Goal: Task Accomplishment & Management: Use online tool/utility

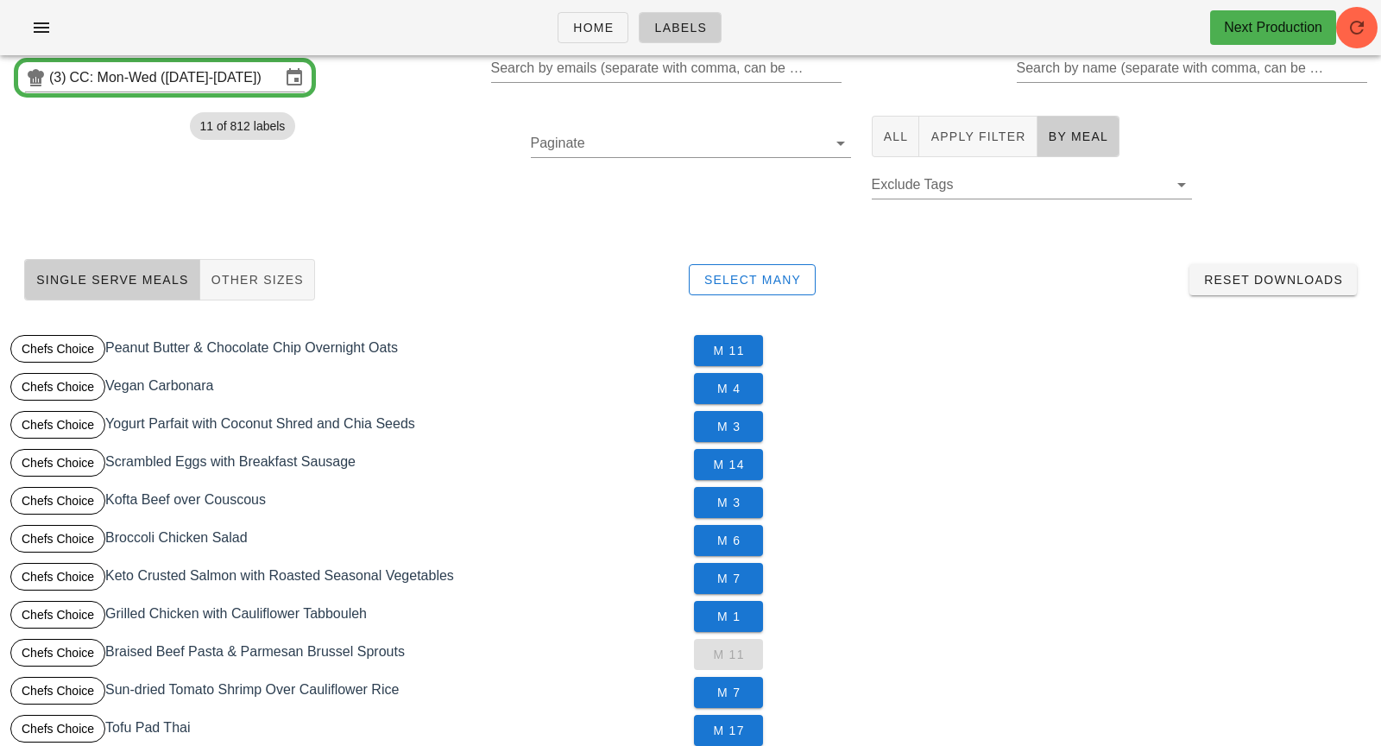
scroll to position [18, 0]
click at [958, 142] on span "Apply Filter" at bounding box center [978, 137] width 96 height 14
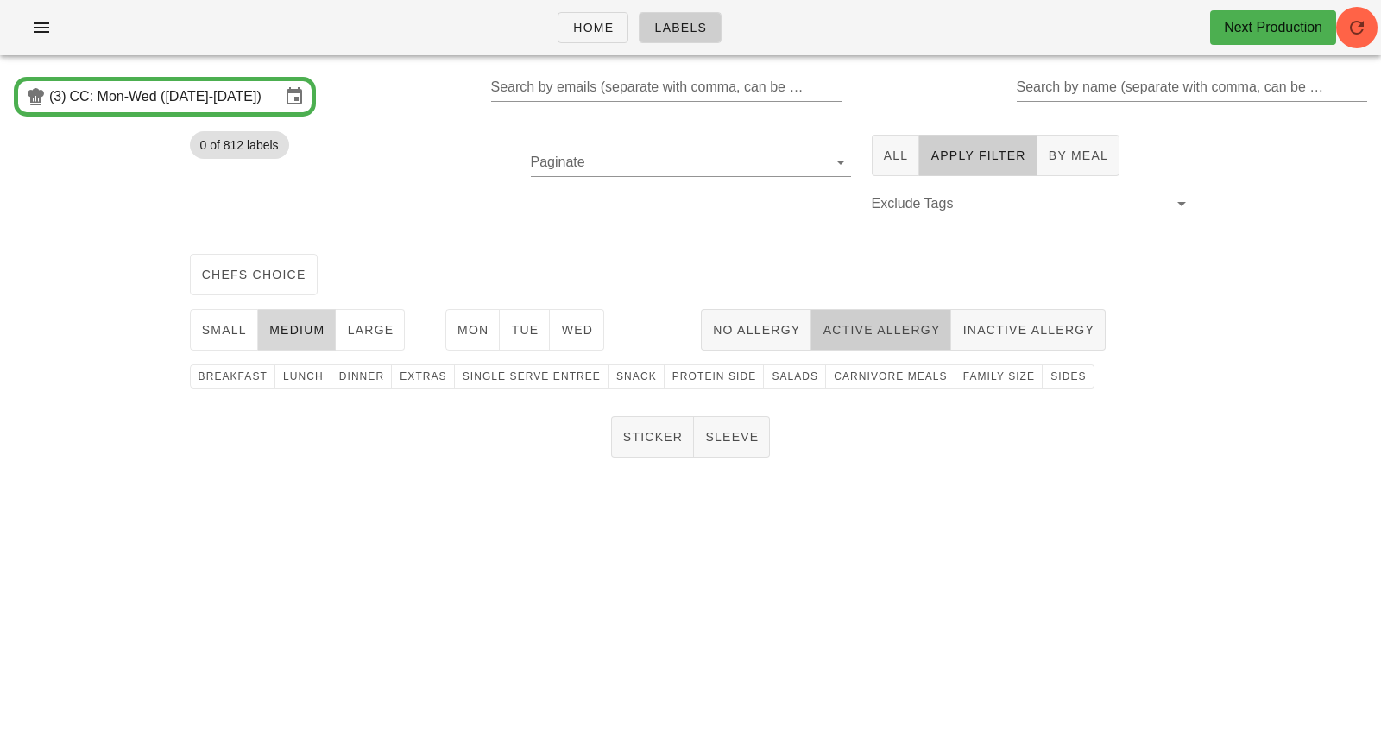
click at [872, 331] on span "Active Allergy" at bounding box center [881, 330] width 118 height 14
click at [217, 103] on input "CC: Mon-Wed ([DATE]-[DATE])" at bounding box center [175, 97] width 211 height 28
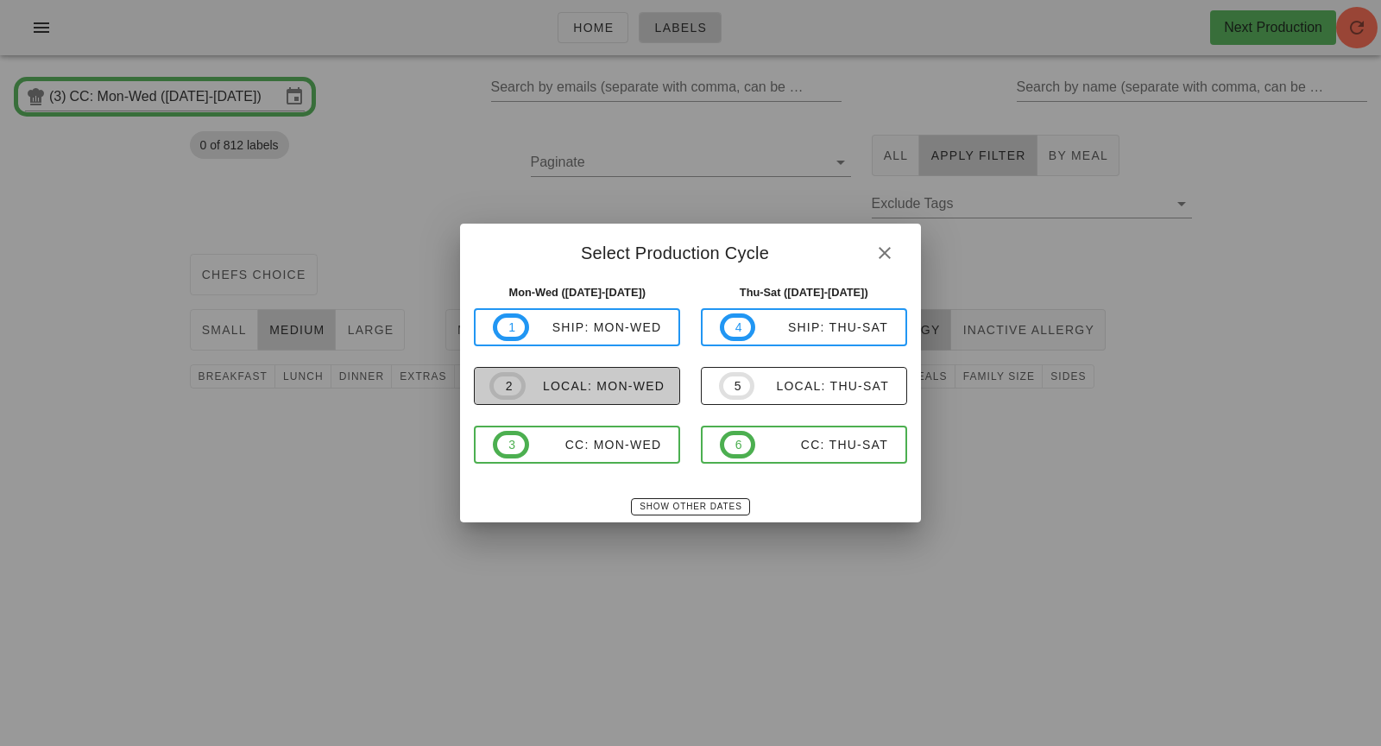
click at [621, 395] on span "2 local: Mon-Wed" at bounding box center [576, 386] width 175 height 28
type input "local: Mon-Wed ([DATE]-[DATE])"
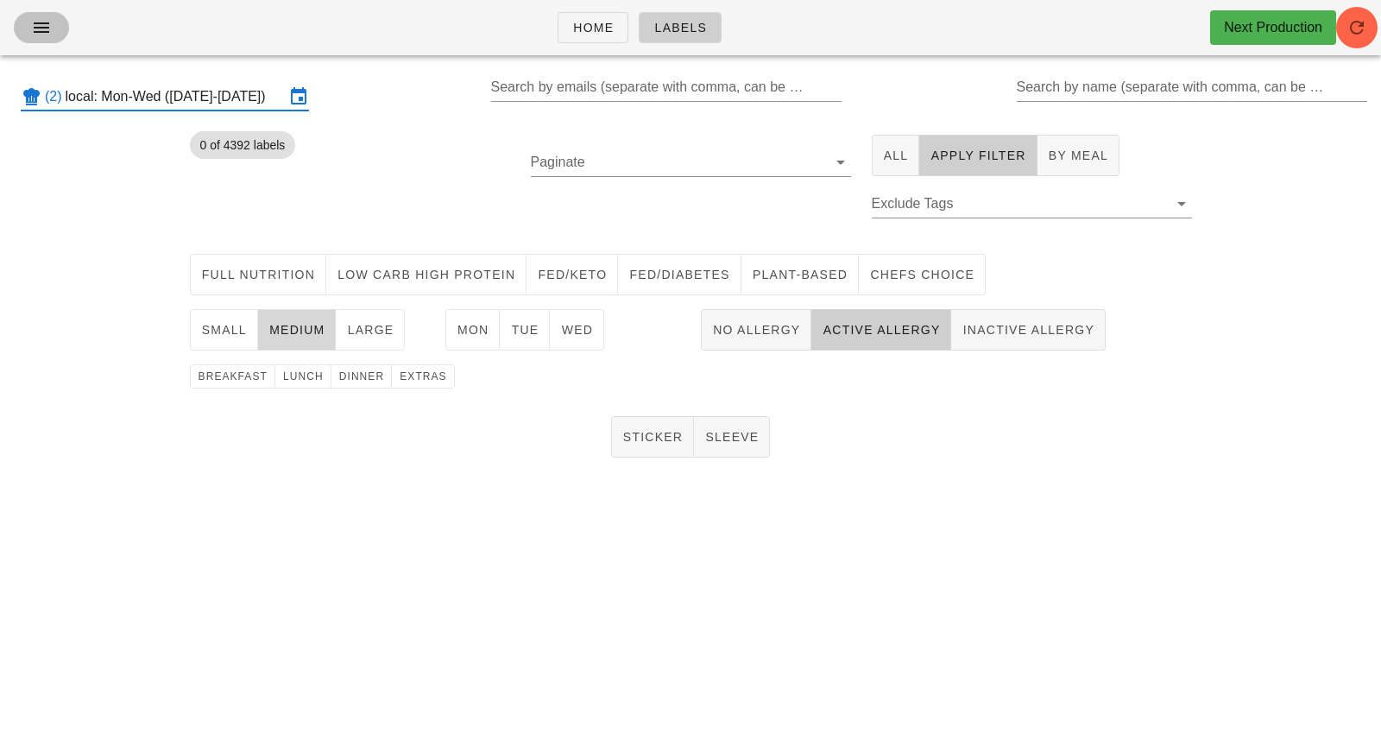
click at [30, 34] on span "button" at bounding box center [42, 27] width 28 height 21
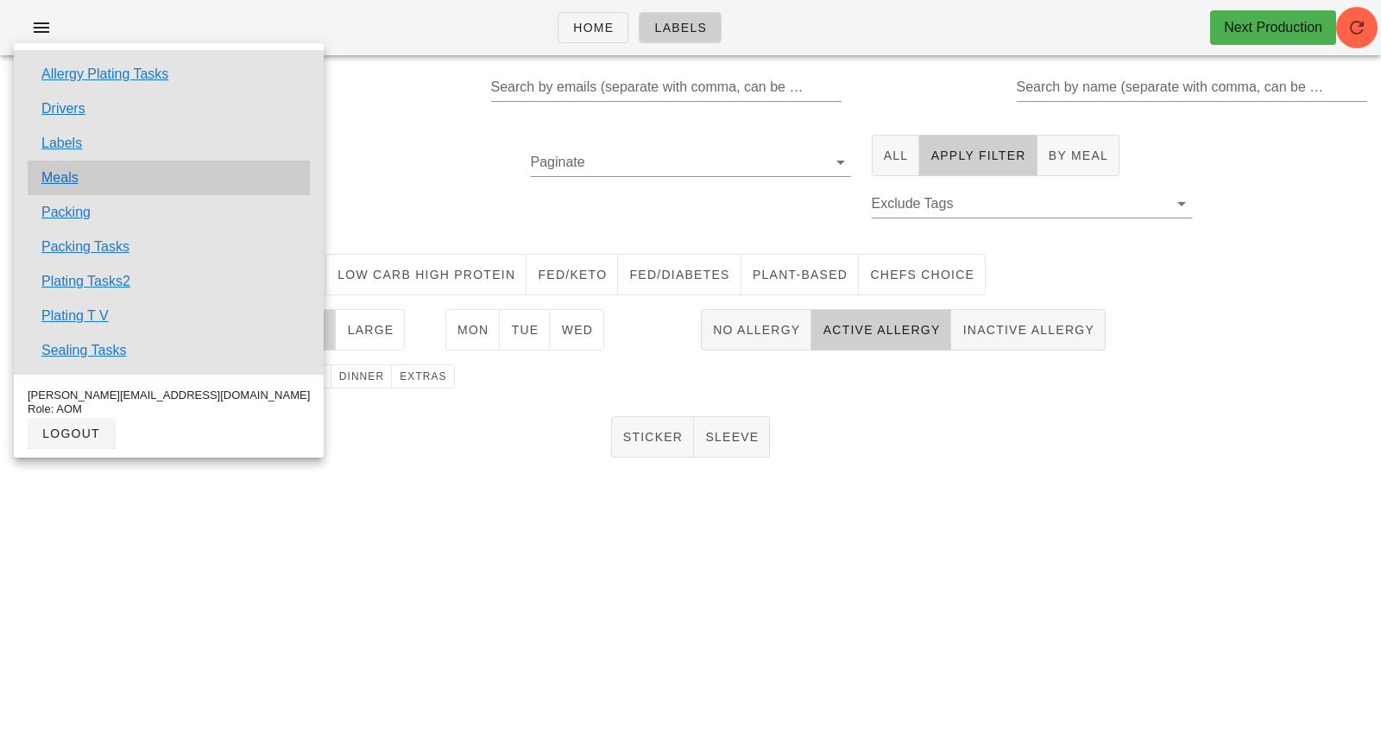
click at [111, 171] on div "Meals" at bounding box center [169, 178] width 282 height 35
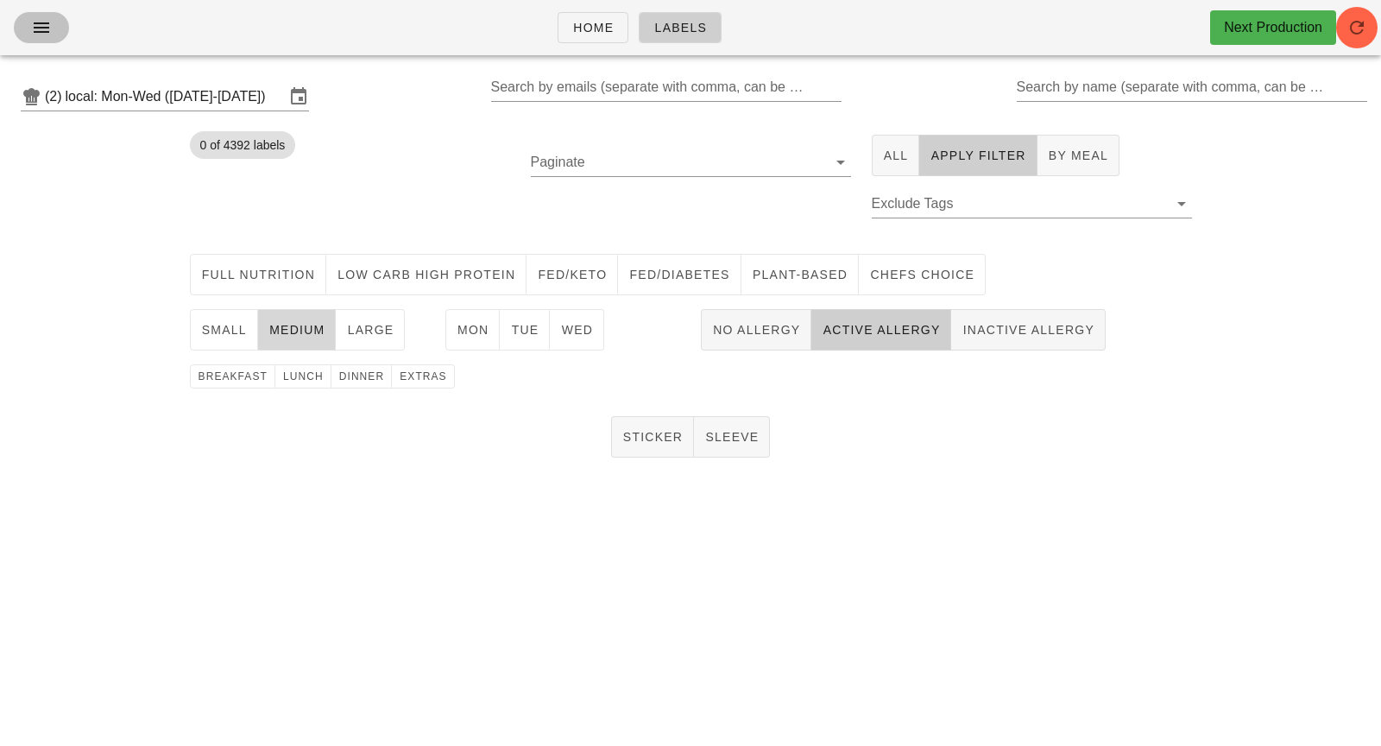
click at [40, 37] on icon "button" at bounding box center [41, 27] width 21 height 21
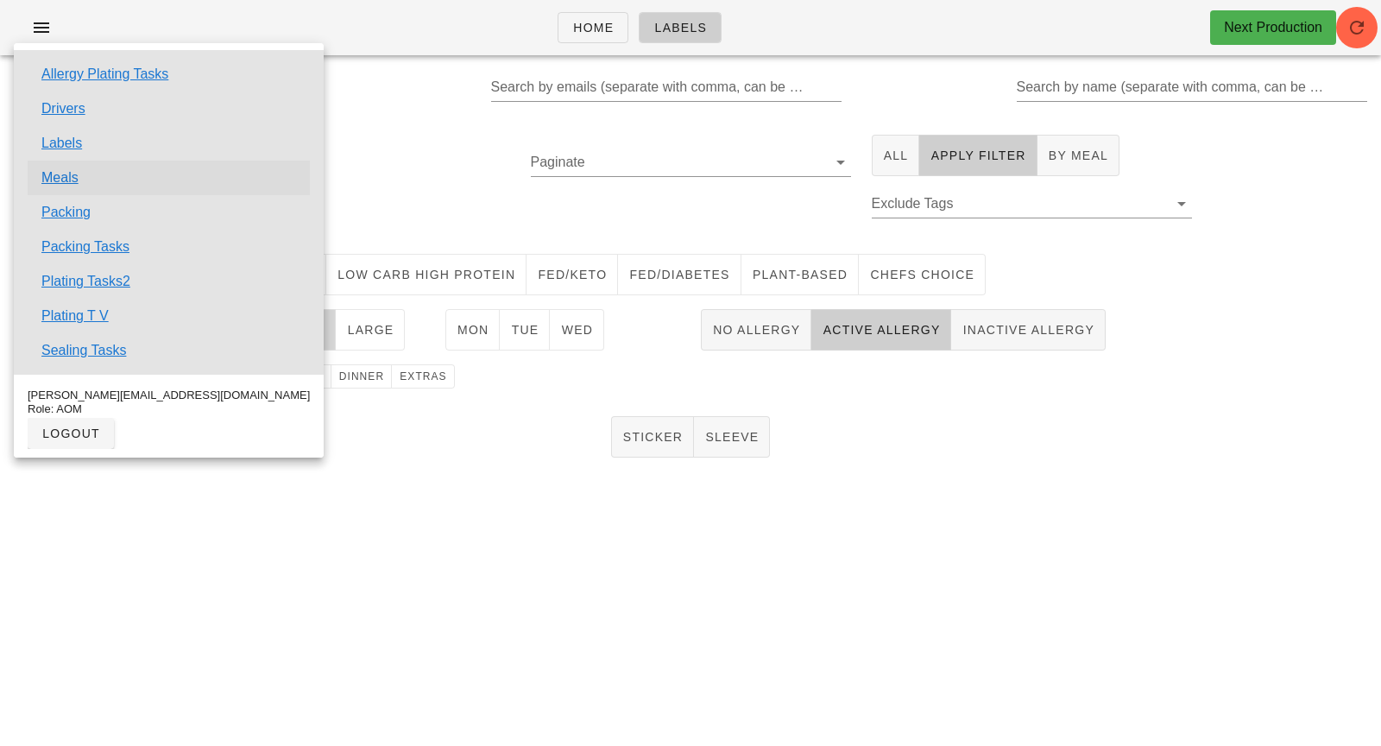
click at [72, 186] on link "Meals" at bounding box center [59, 177] width 37 height 21
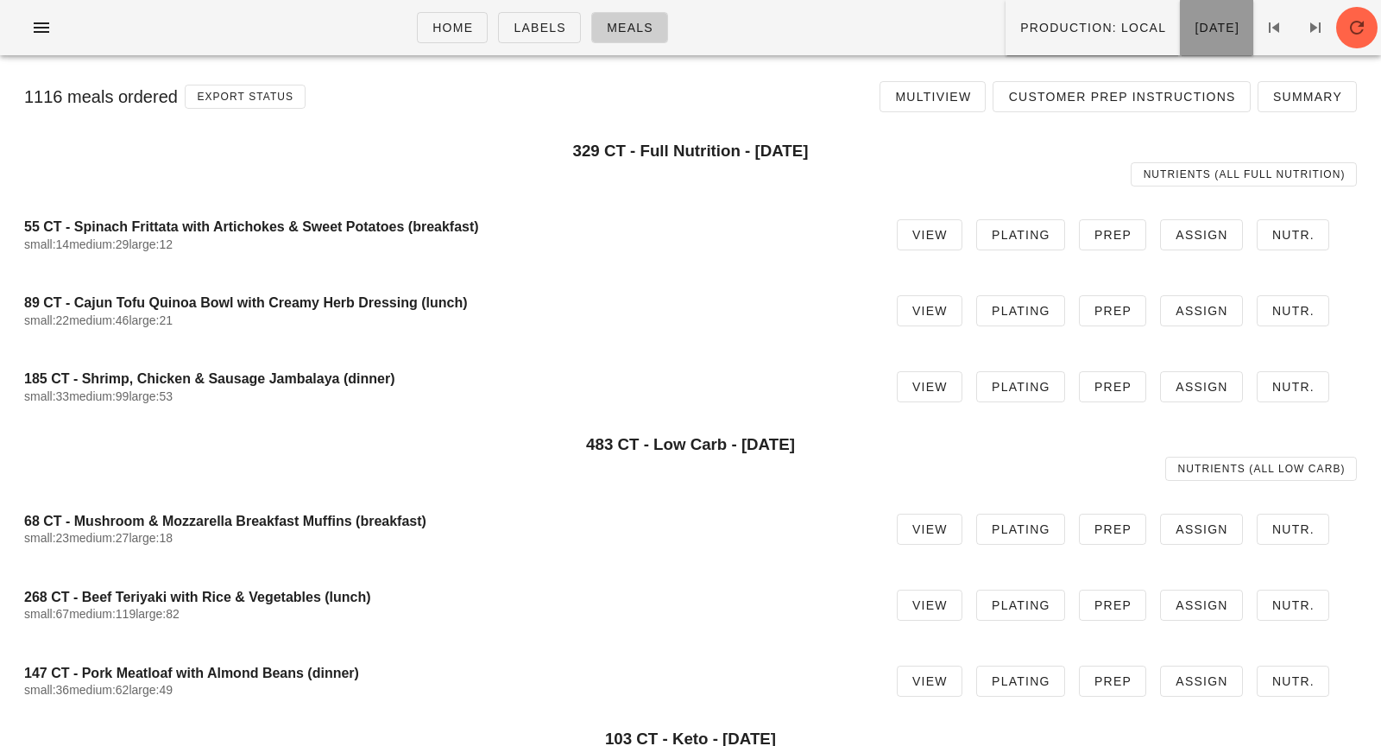
click at [1194, 28] on span "[DATE]" at bounding box center [1217, 28] width 46 height 14
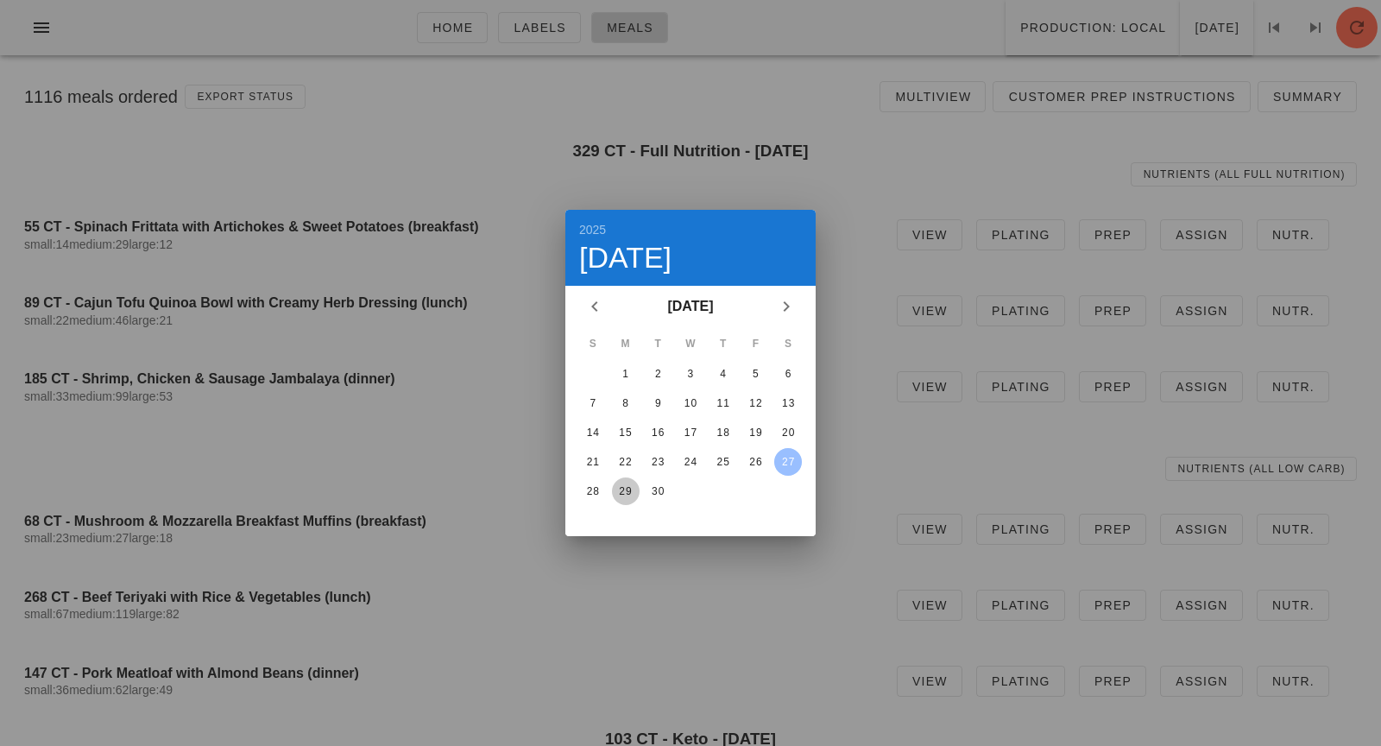
click at [616, 490] on div "29" at bounding box center [626, 491] width 28 height 12
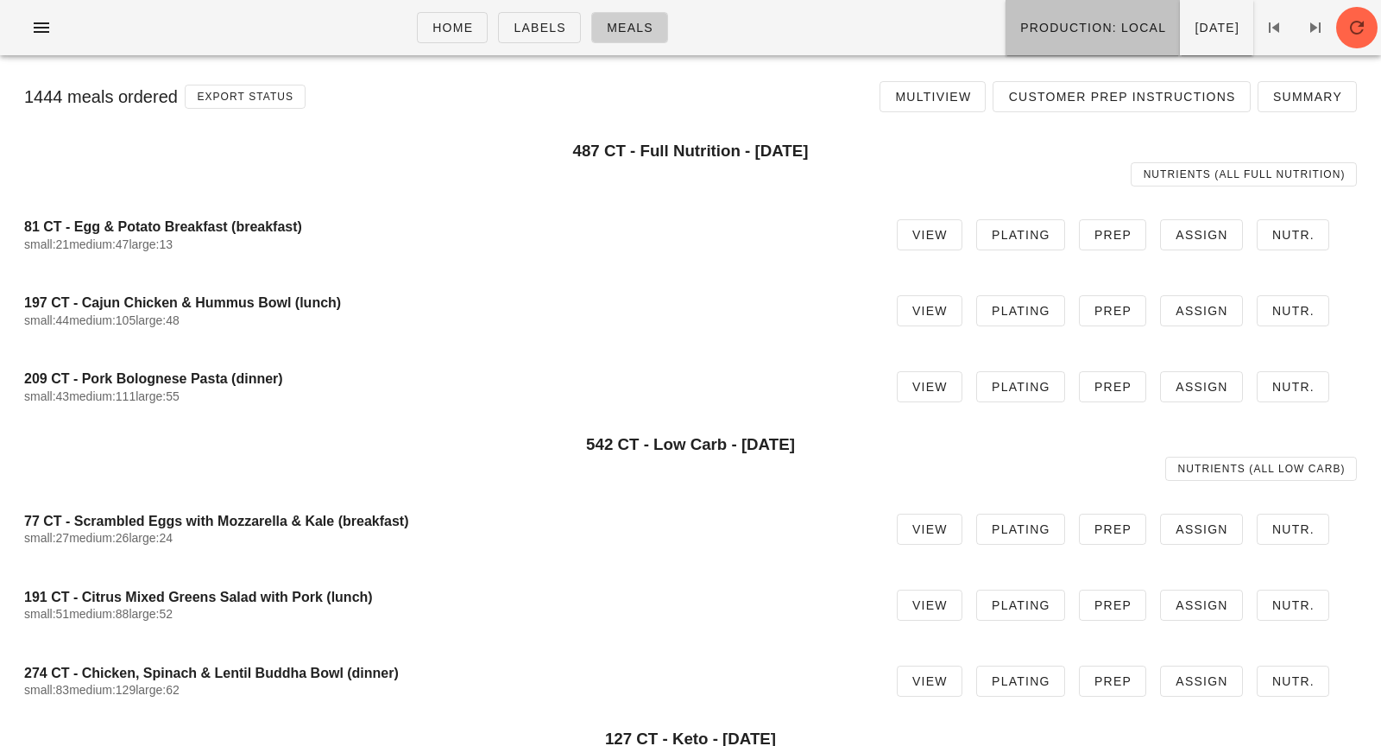
click at [1039, 21] on span "Production: local" at bounding box center [1092, 28] width 147 height 14
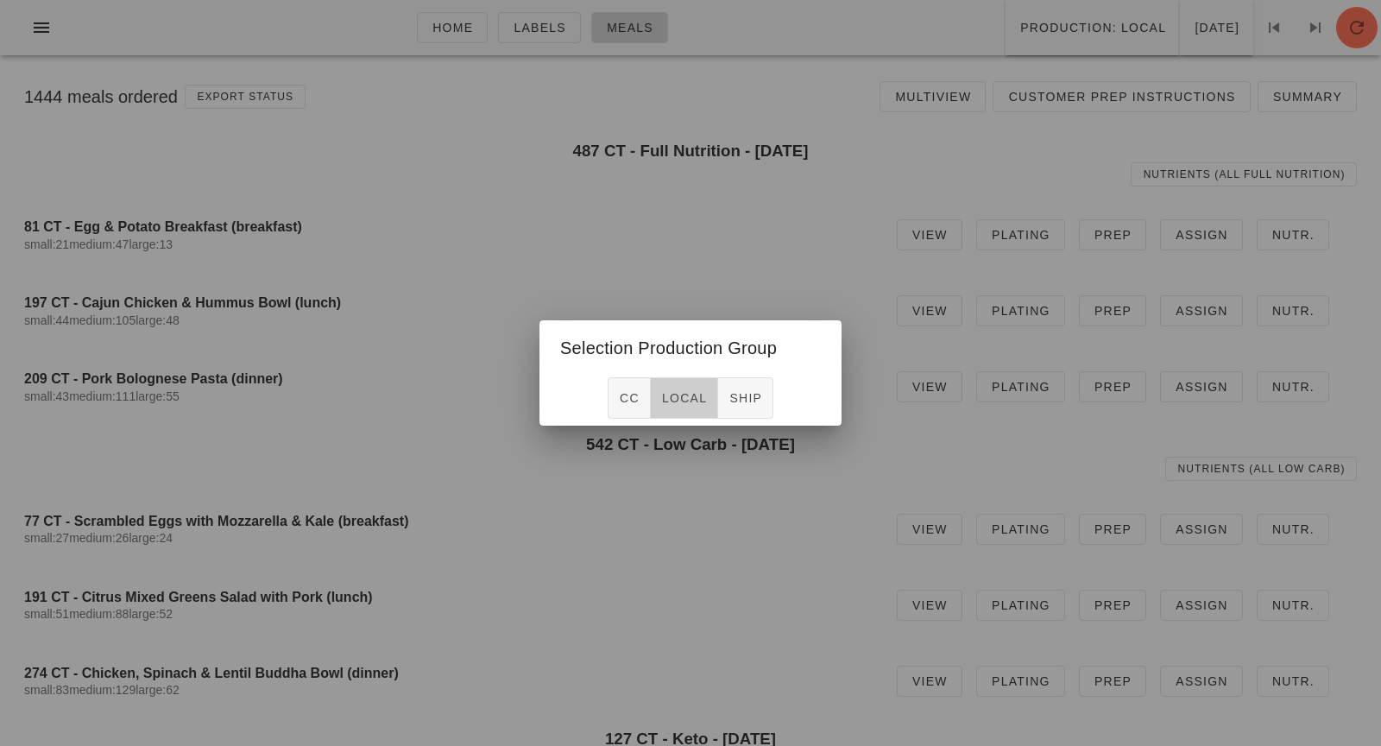
click at [692, 400] on span "local" at bounding box center [684, 398] width 46 height 14
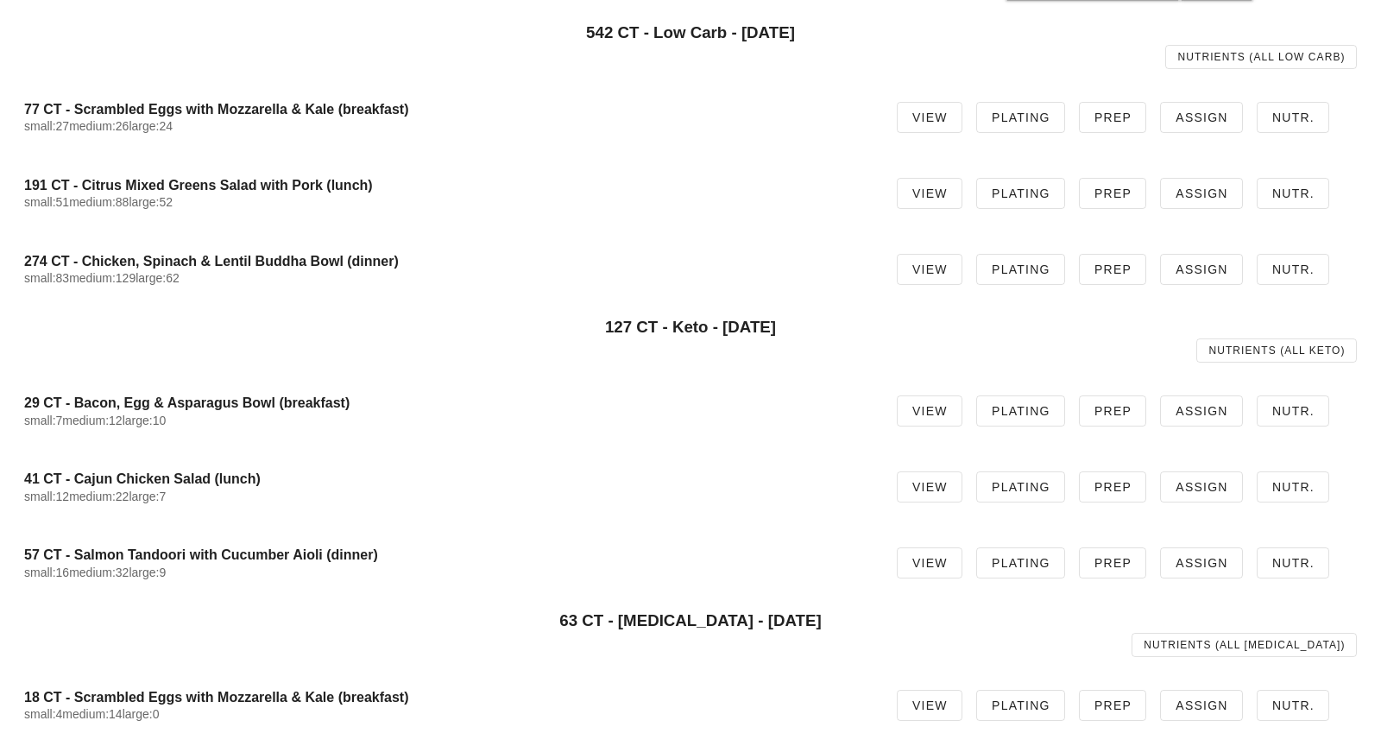
scroll to position [426, 0]
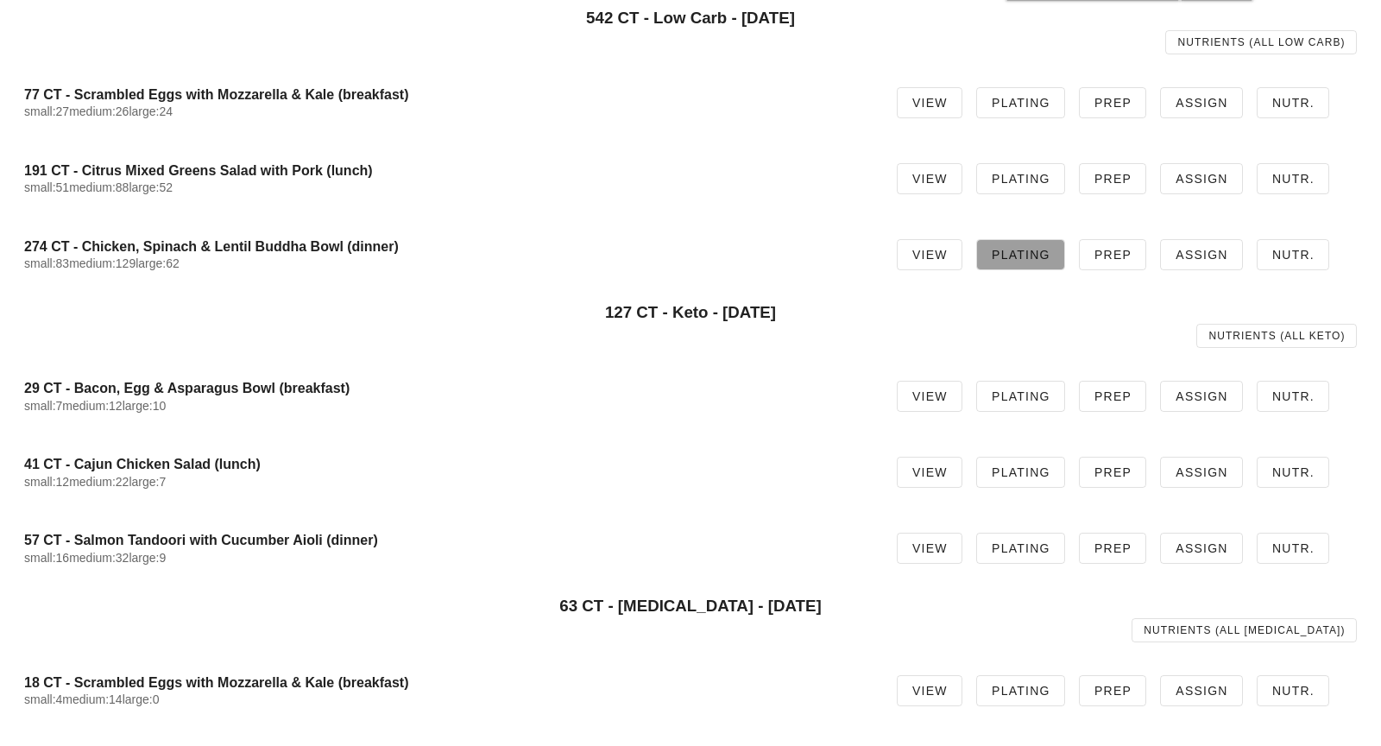
click at [1013, 255] on span "Plating" at bounding box center [1021, 255] width 60 height 14
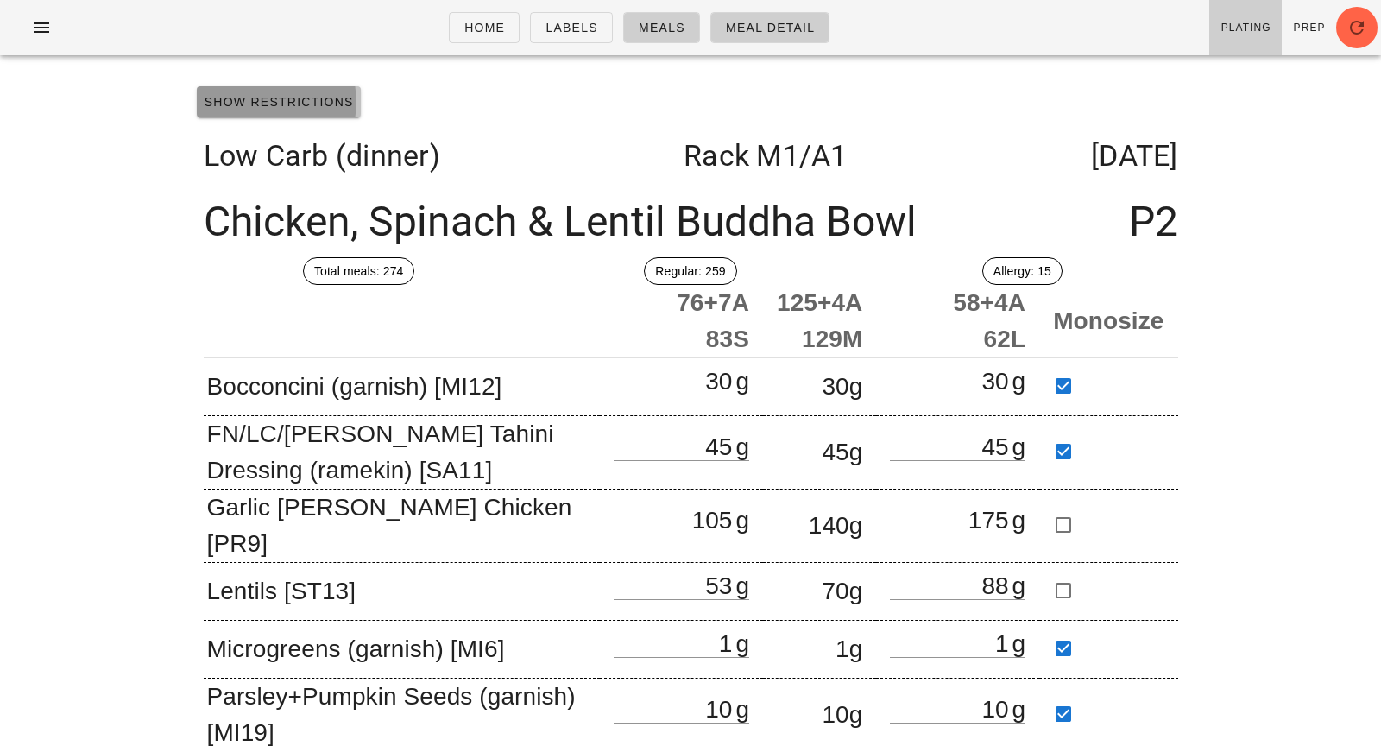
click at [219, 102] on span "Show Restrictions" at bounding box center [279, 102] width 150 height 14
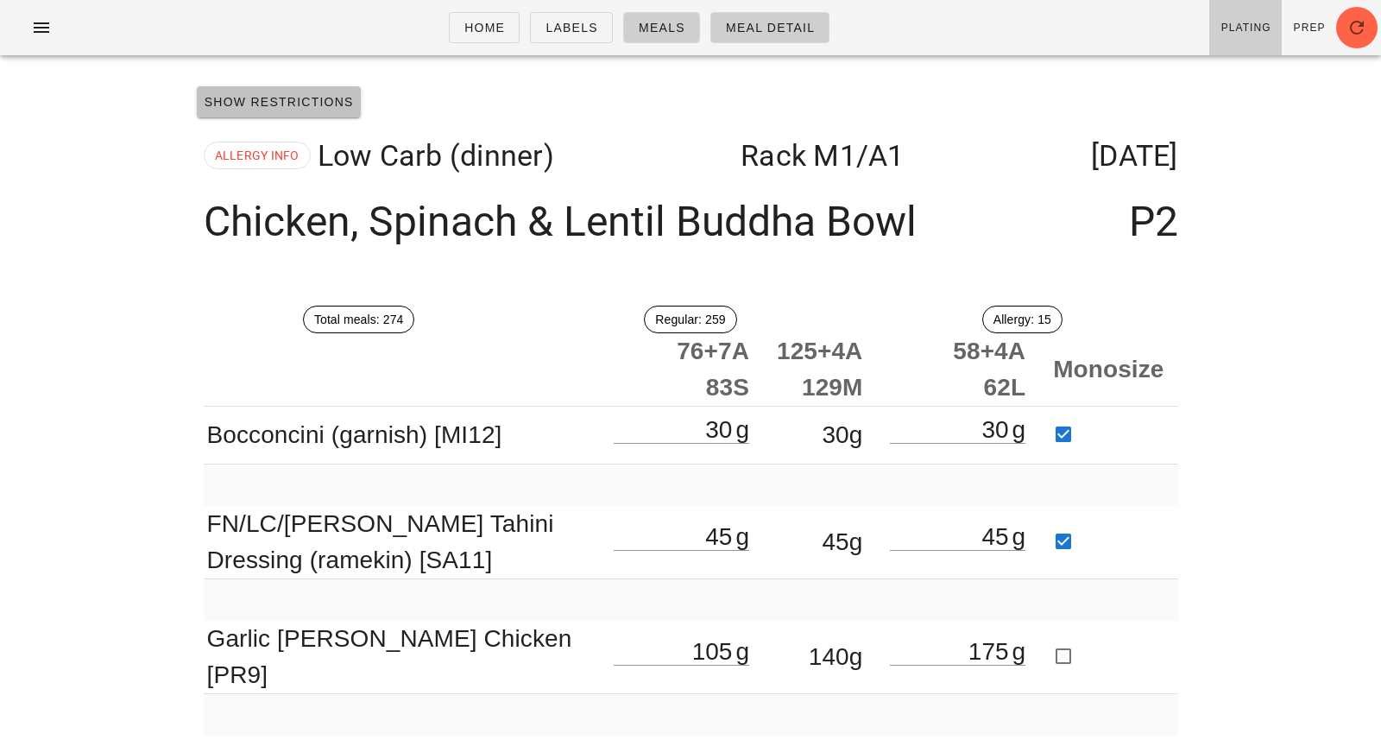
click at [278, 114] on button "Show Restrictions" at bounding box center [279, 101] width 164 height 31
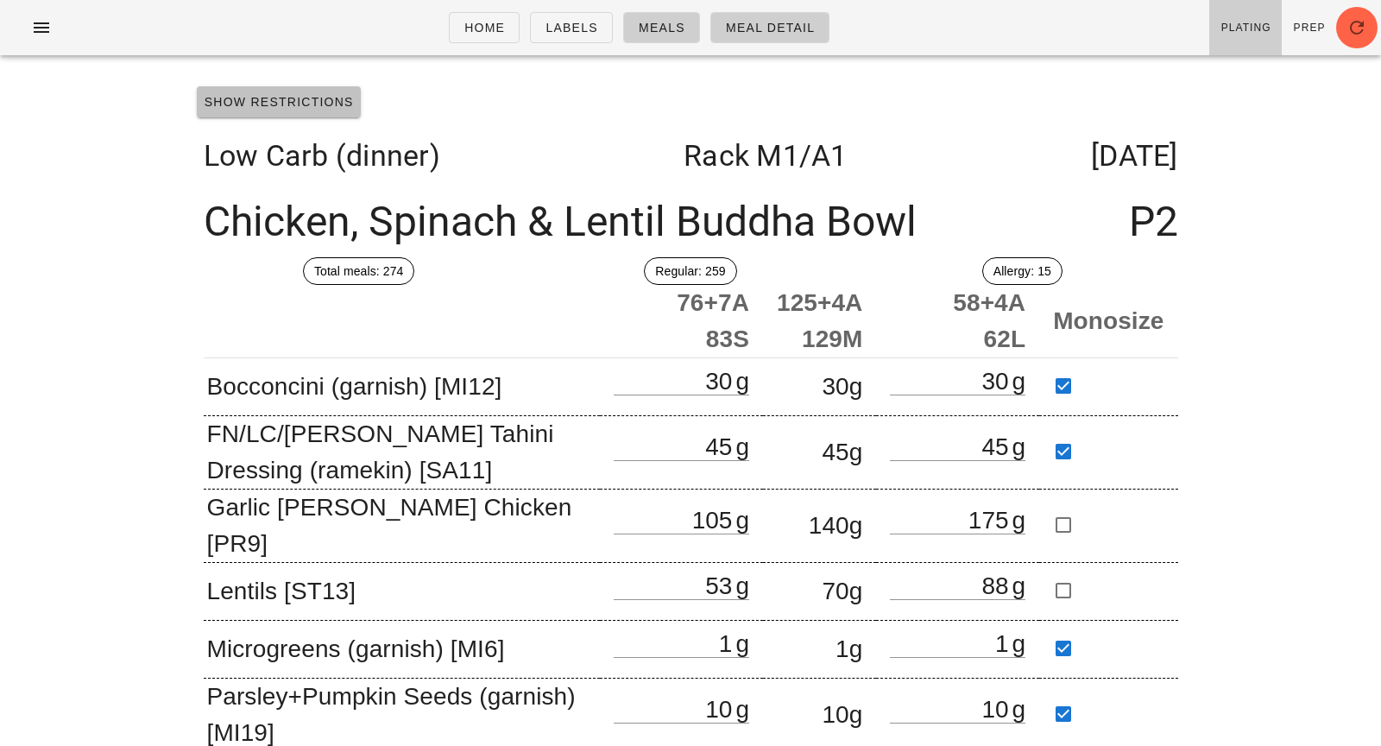
click at [278, 112] on button "Show Restrictions" at bounding box center [279, 101] width 164 height 31
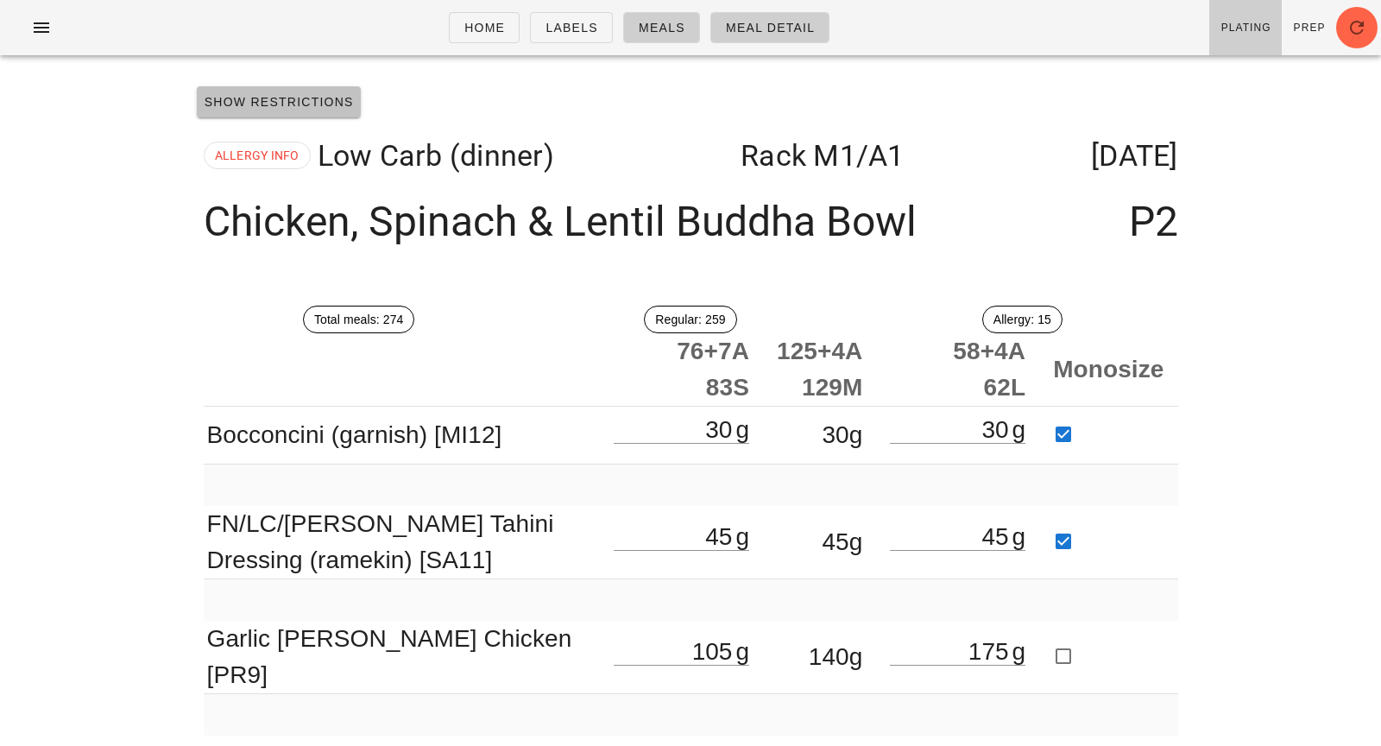
click at [279, 111] on button "Show Restrictions" at bounding box center [279, 101] width 164 height 31
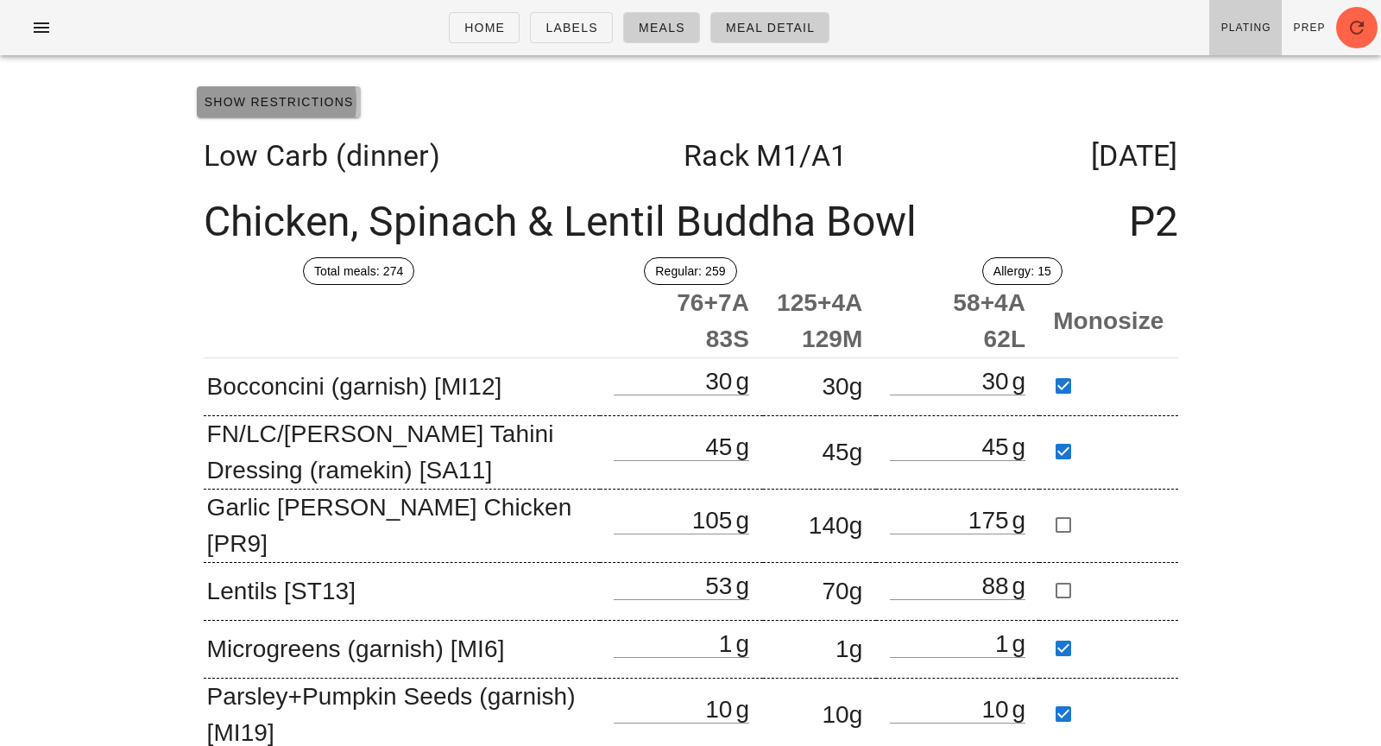
click at [279, 111] on button "Show Restrictions" at bounding box center [279, 101] width 164 height 31
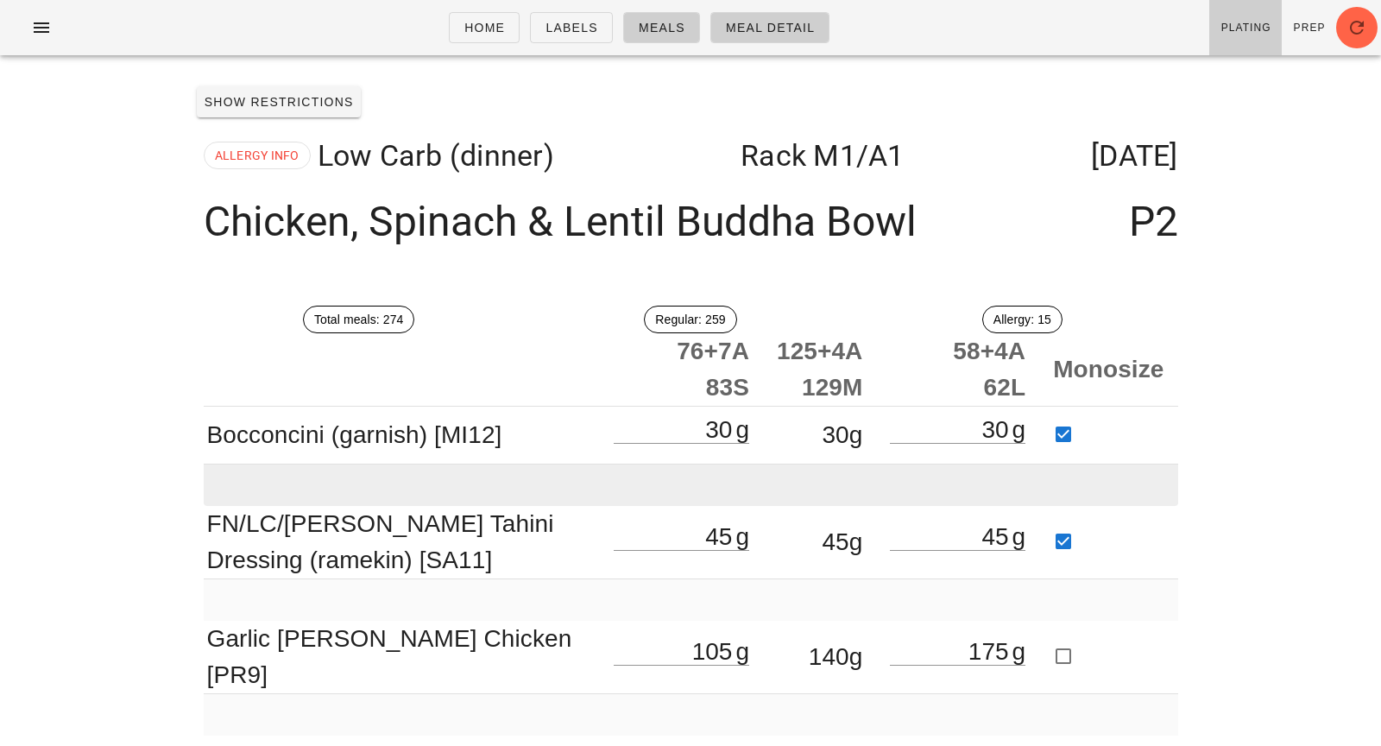
click at [439, 482] on td at bounding box center [691, 484] width 974 height 41
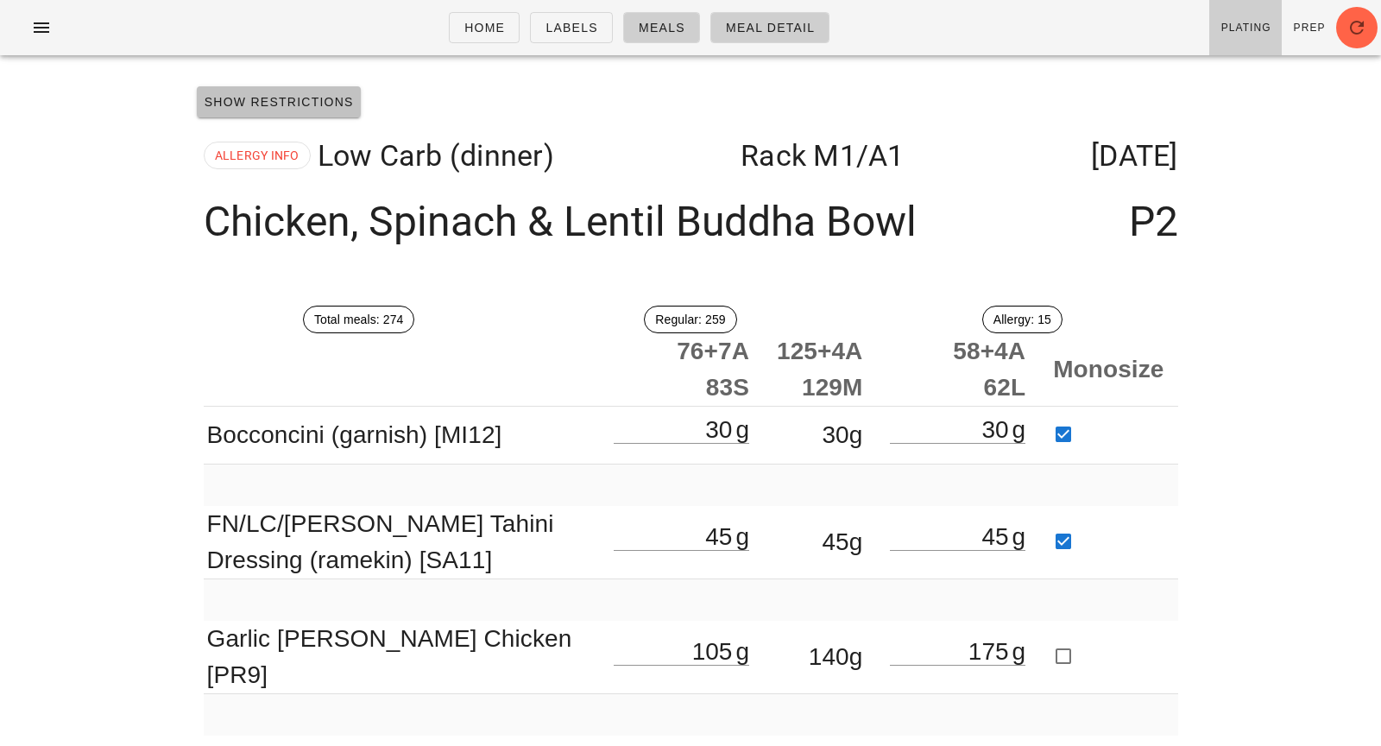
click at [326, 95] on span "Show Restrictions" at bounding box center [279, 102] width 150 height 14
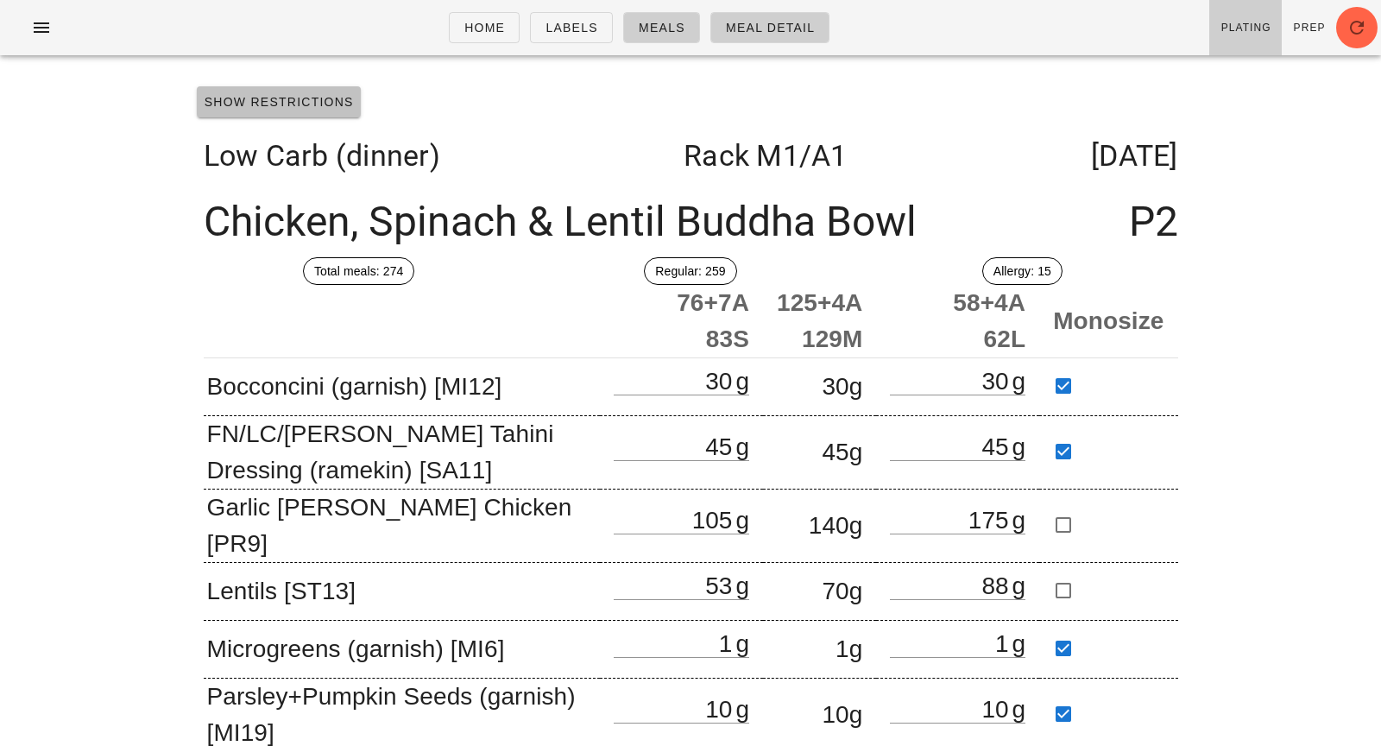
click at [326, 95] on span "Show Restrictions" at bounding box center [279, 102] width 150 height 14
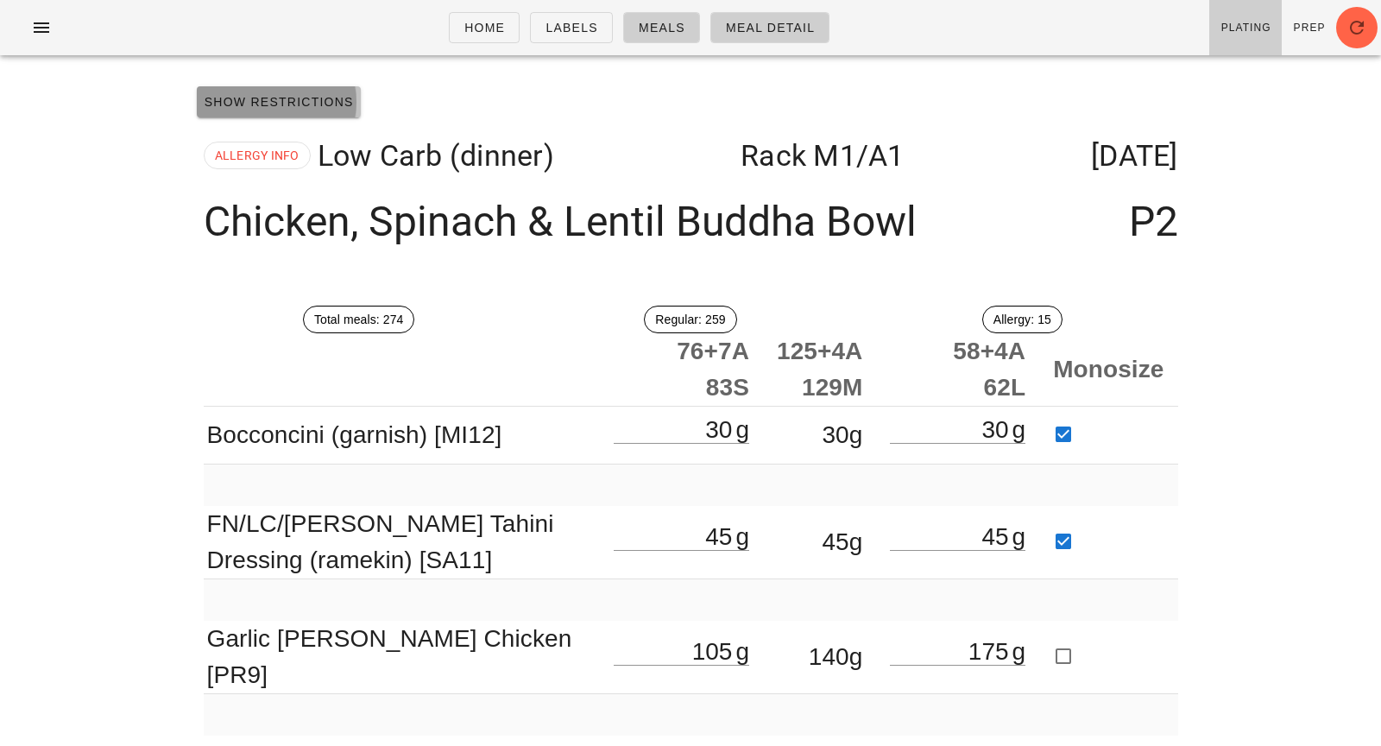
click at [326, 95] on span "Show Restrictions" at bounding box center [279, 102] width 150 height 14
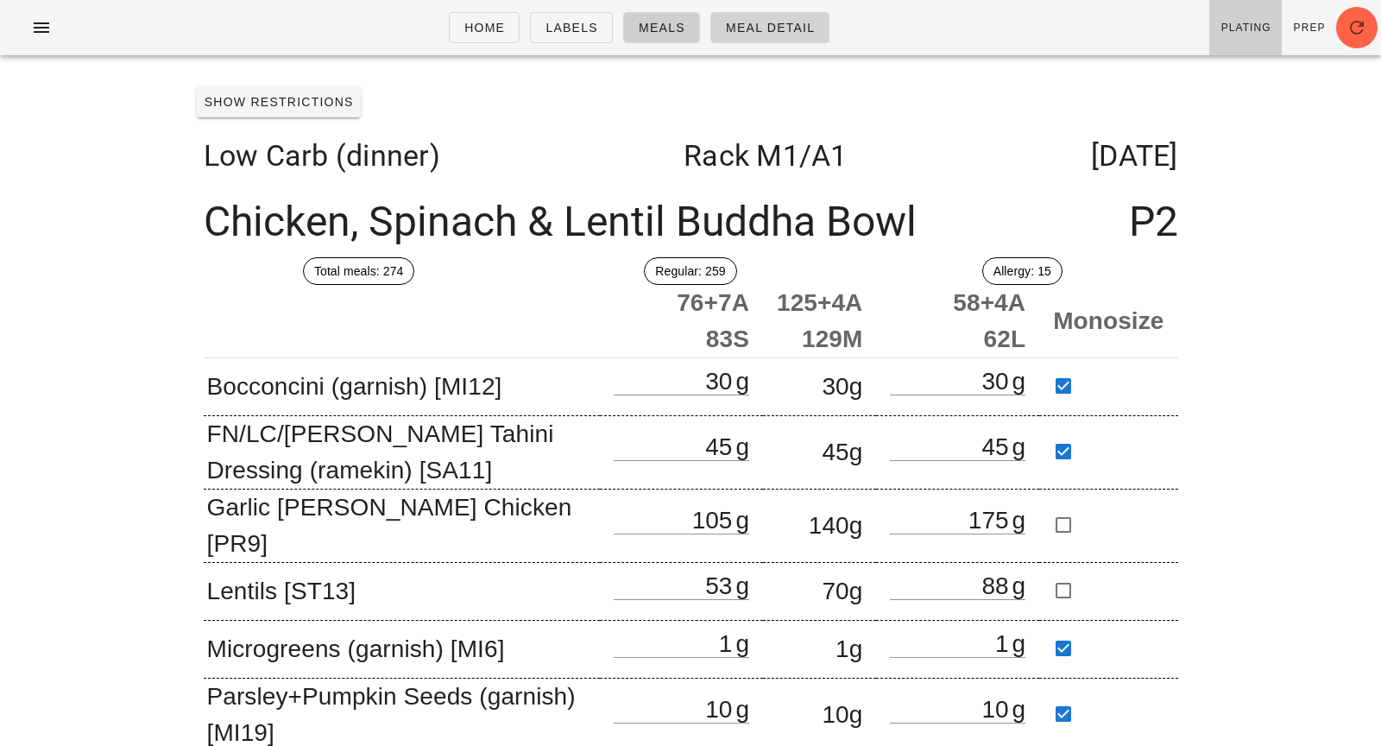
click at [741, 25] on span "Meal Detail" at bounding box center [770, 28] width 90 height 14
click at [651, 18] on link "Meals" at bounding box center [661, 27] width 77 height 31
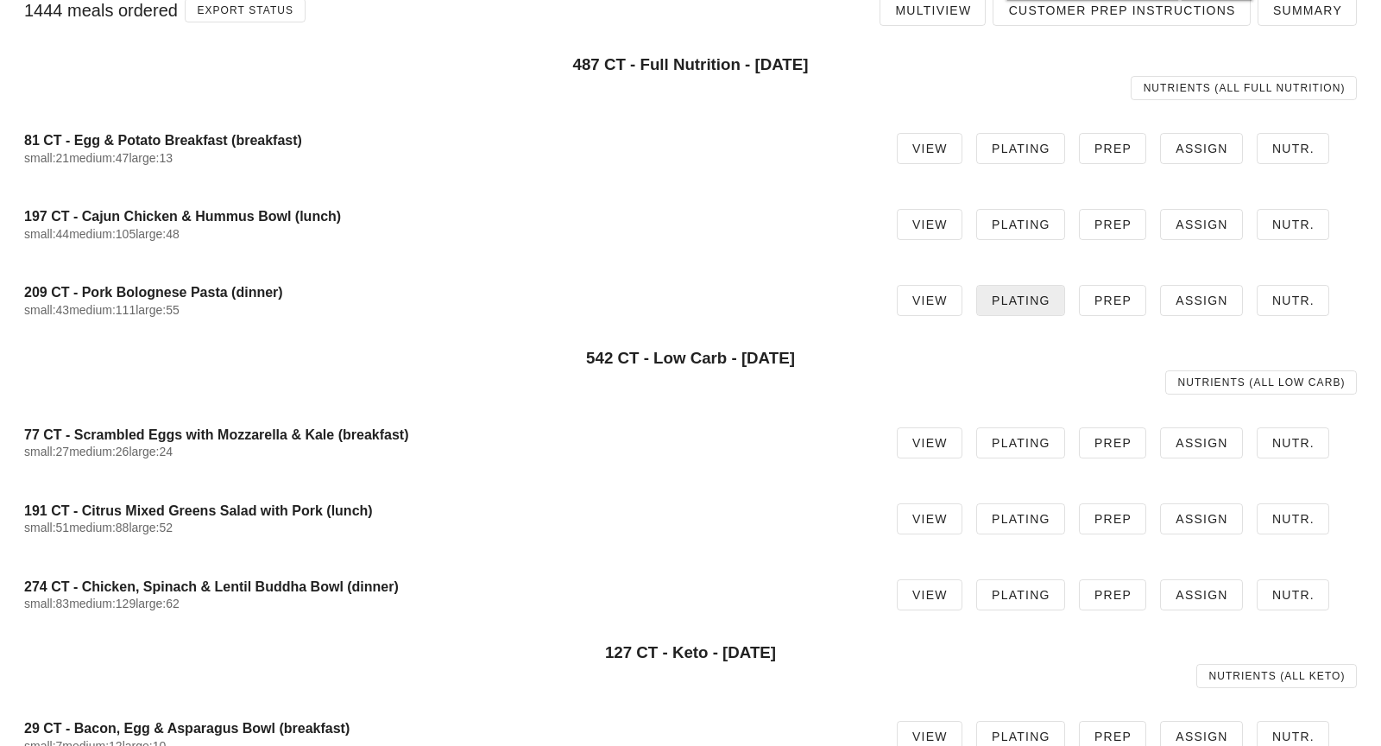
scroll to position [84, 0]
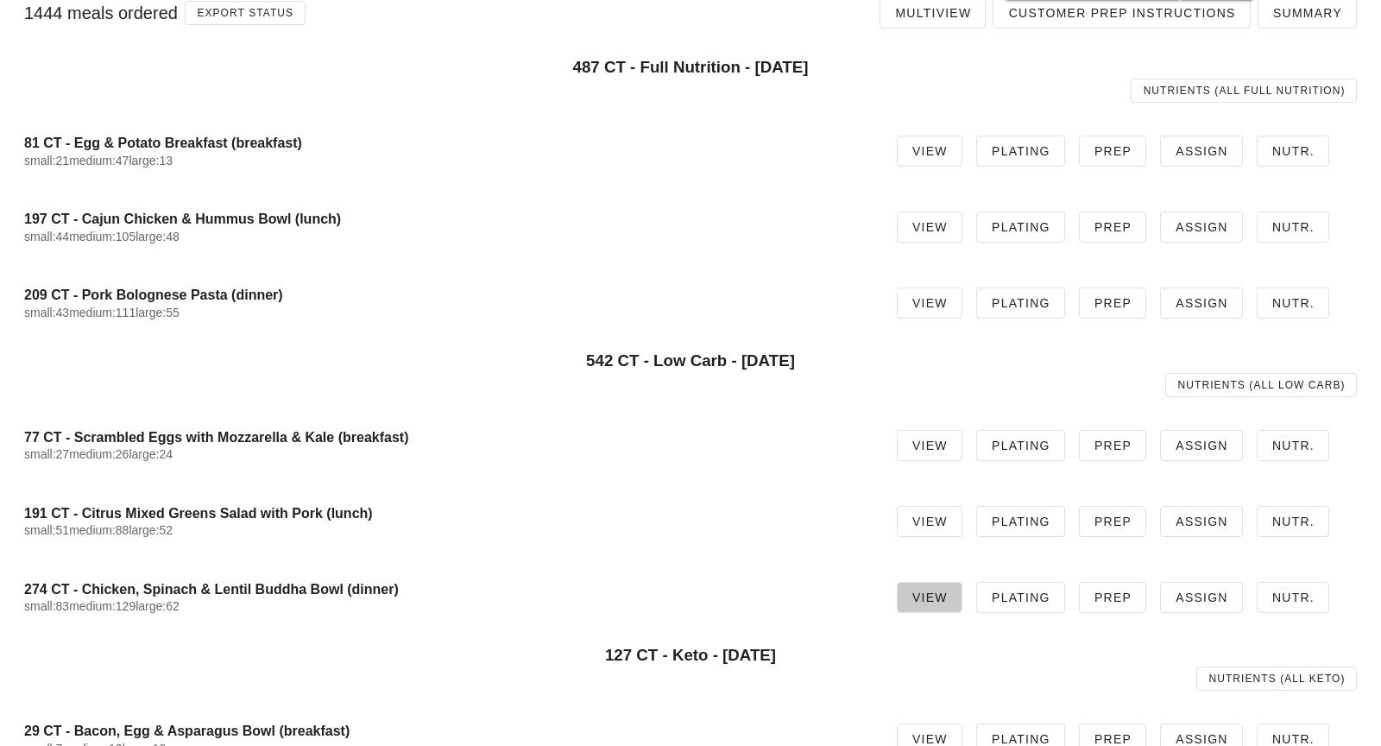
click at [943, 596] on span "View" at bounding box center [929, 597] width 36 height 14
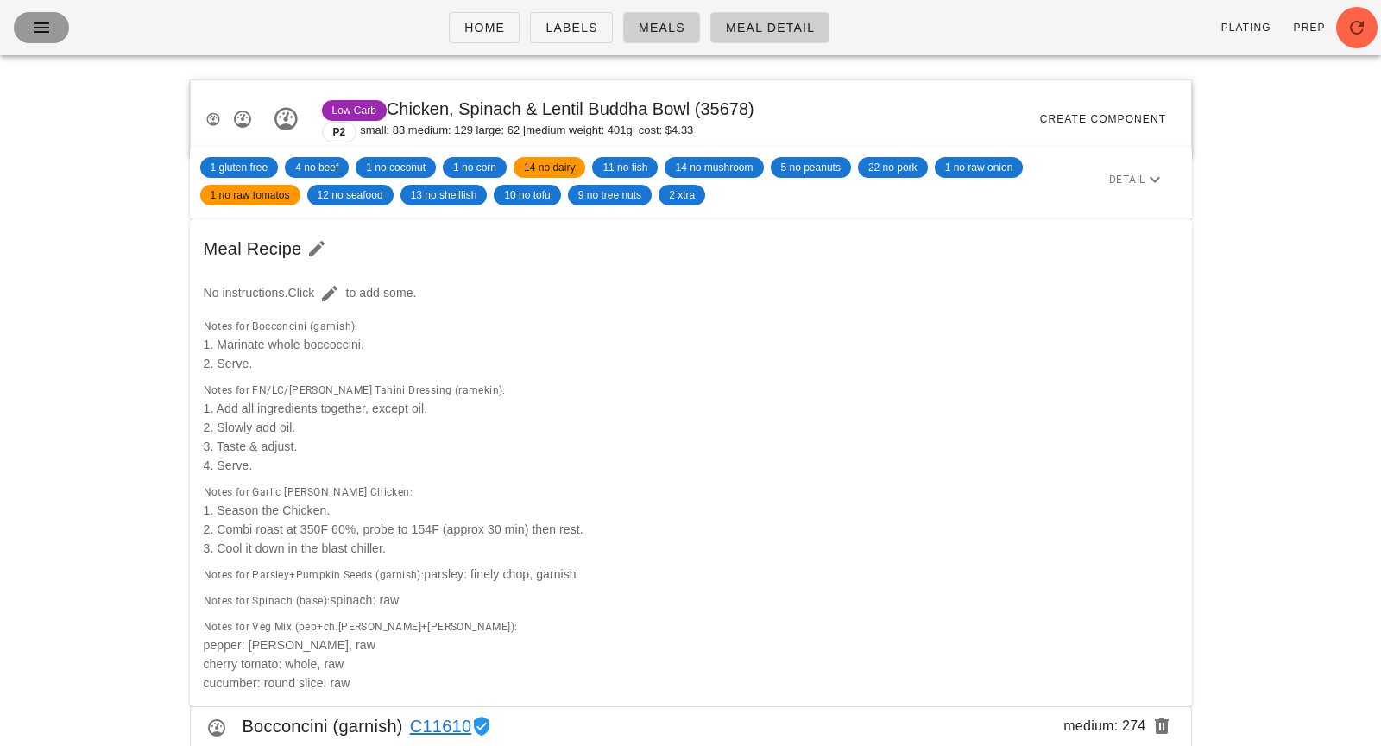
click at [25, 30] on button "button" at bounding box center [41, 27] width 55 height 31
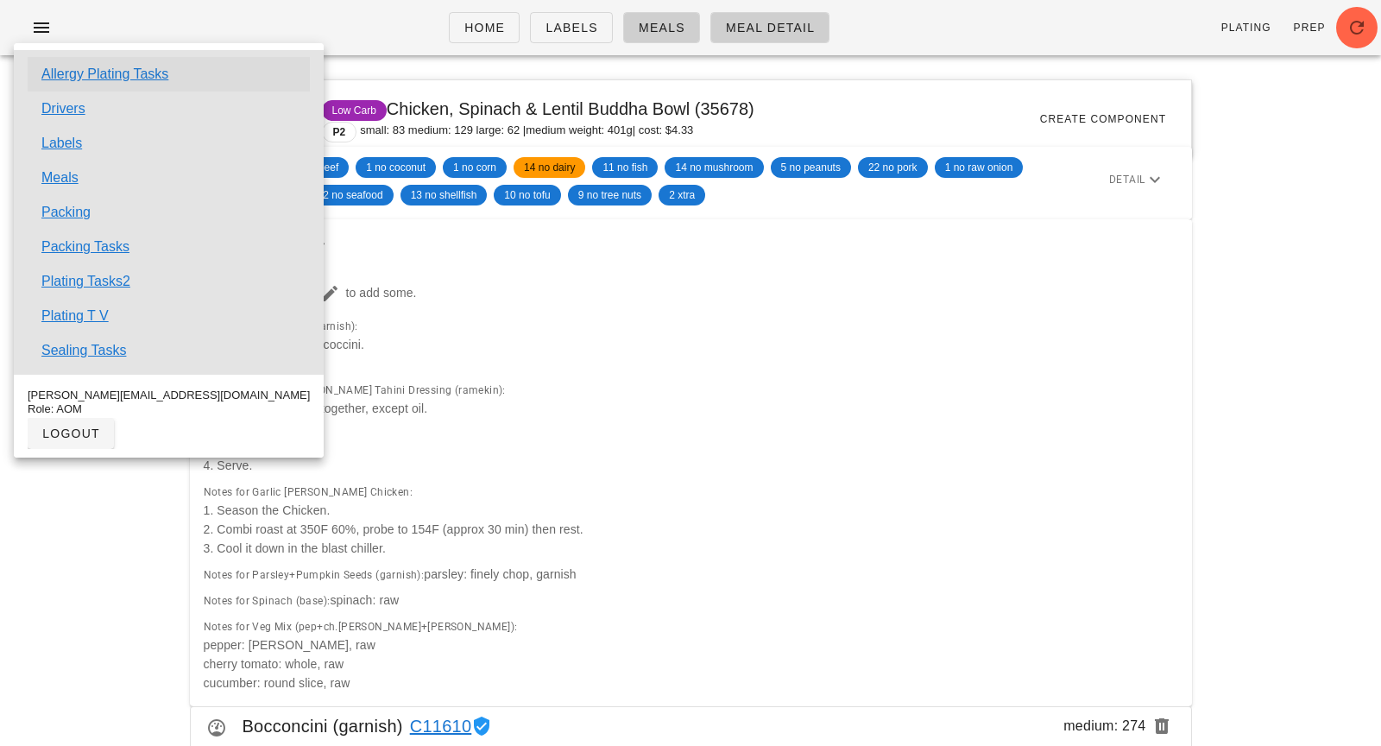
click at [143, 79] on link "Allergy Plating Tasks" at bounding box center [104, 74] width 127 height 21
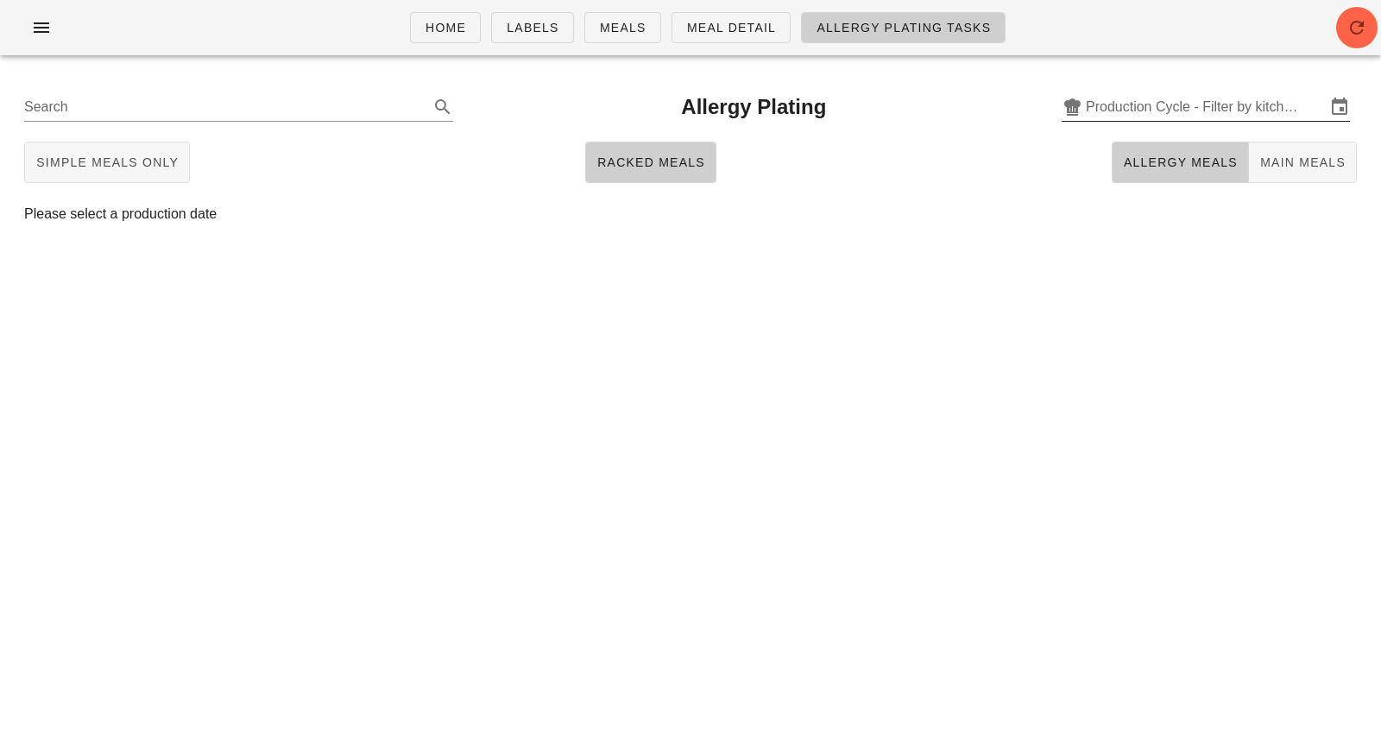
click at [1147, 113] on input "Production Cycle - Filter by kitchen production schedules" at bounding box center [1206, 107] width 240 height 28
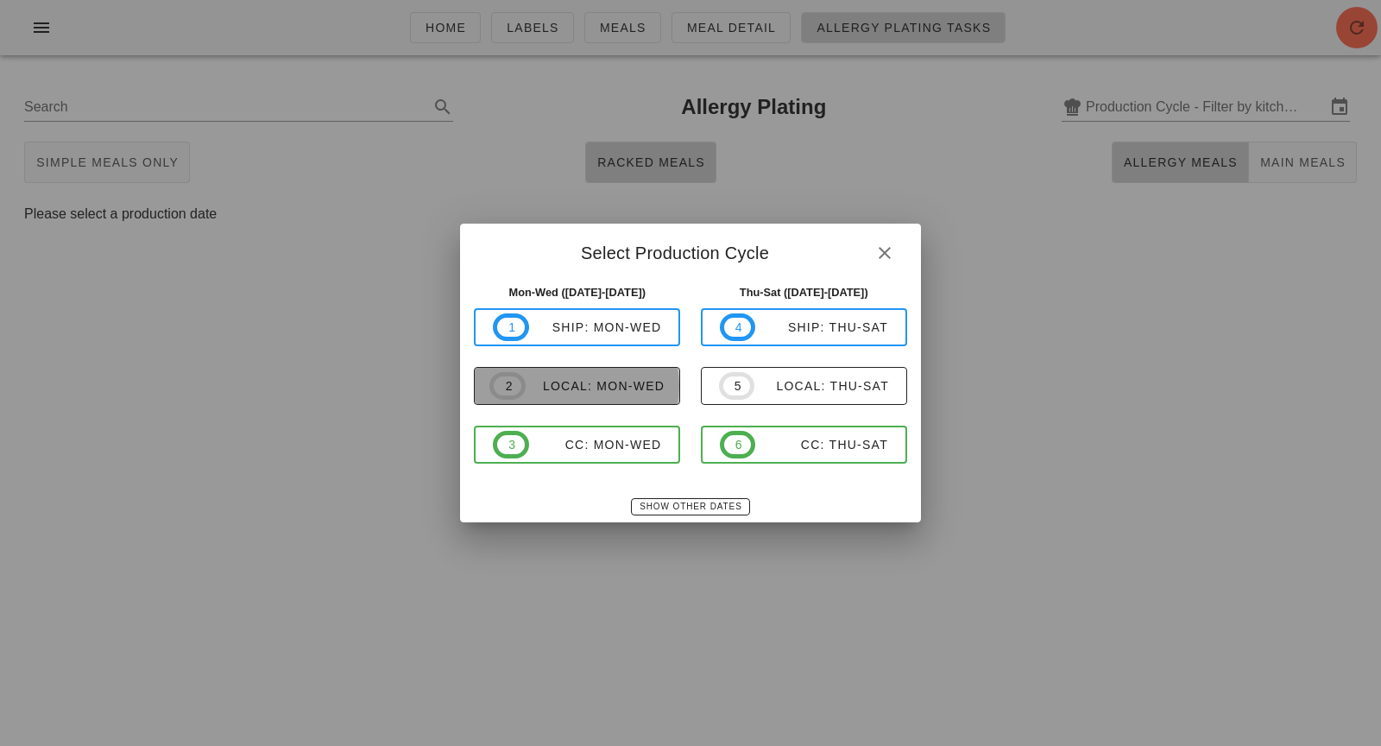
click at [610, 399] on span "2 local: Mon-Wed" at bounding box center [576, 386] width 175 height 28
type input "local: Mon-Wed ([DATE]-[DATE])"
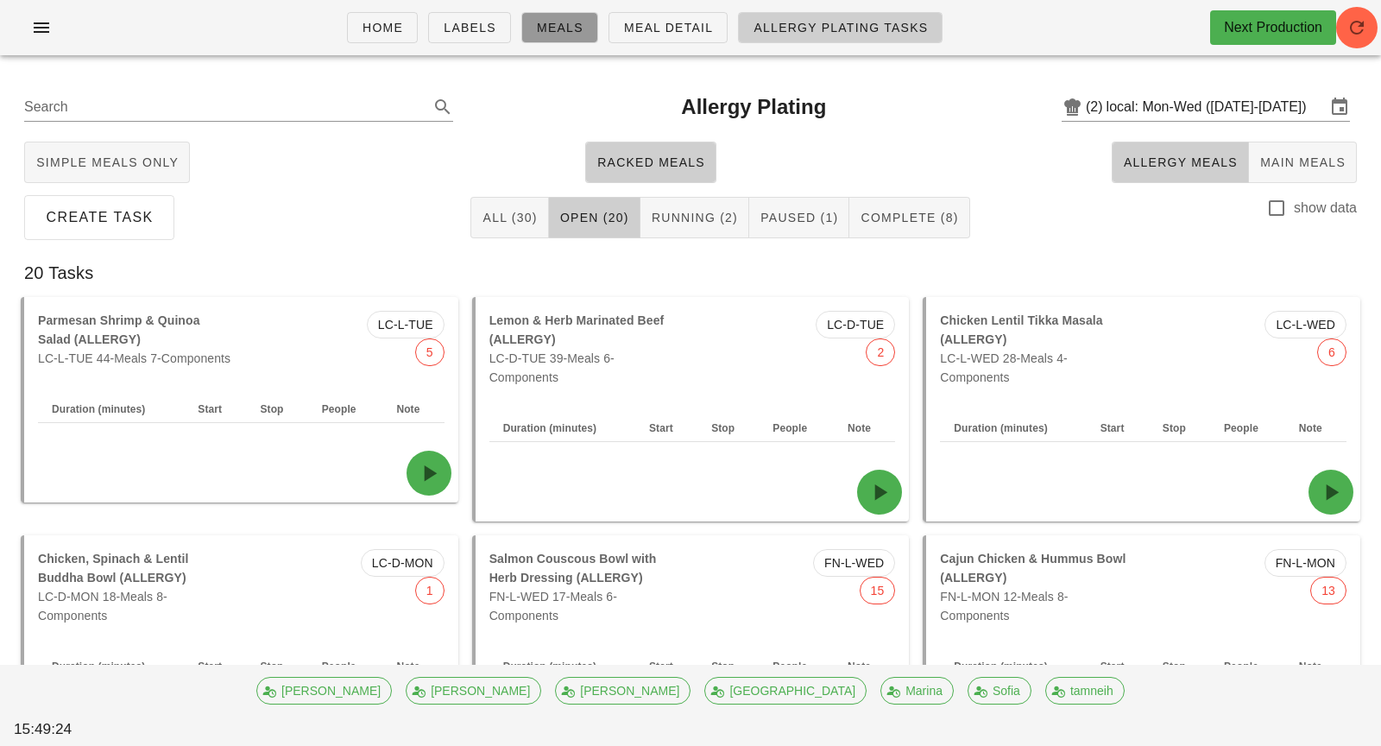
click at [571, 28] on span "Meals" at bounding box center [559, 28] width 47 height 14
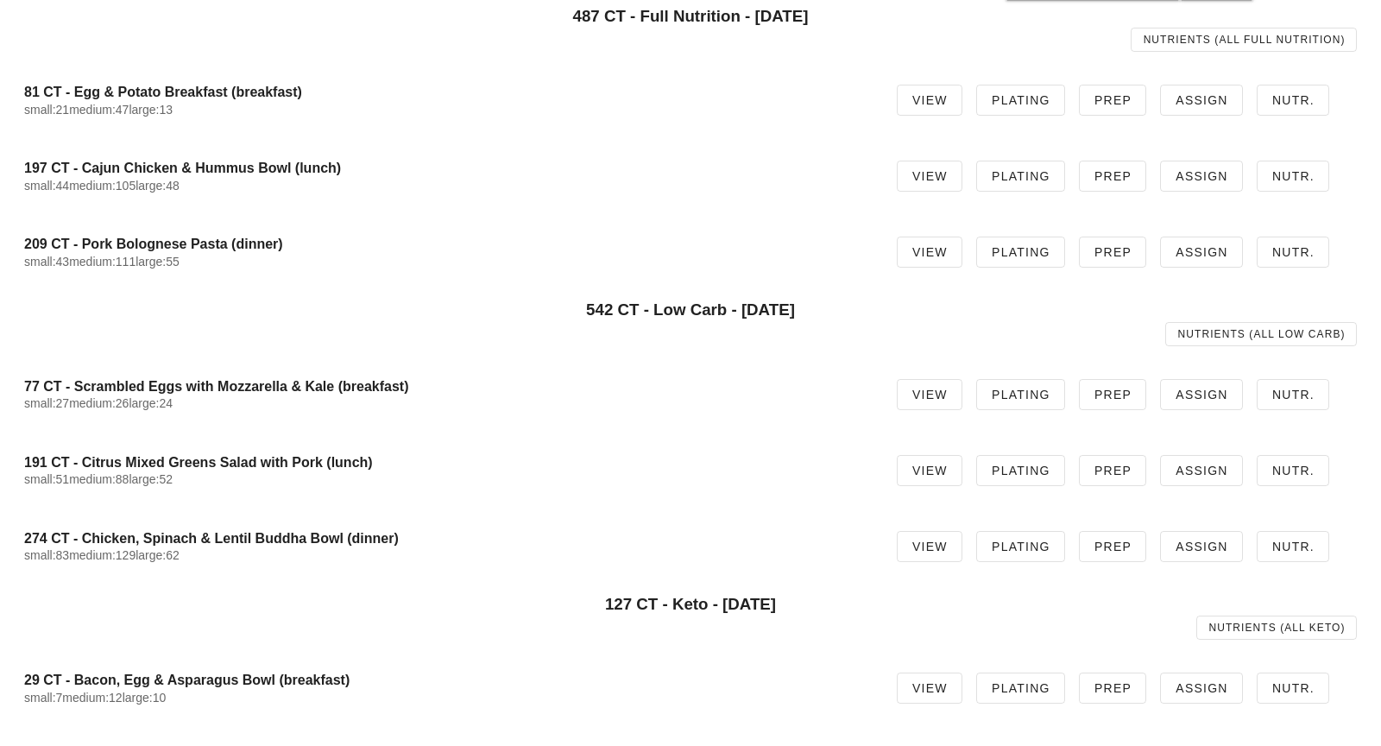
scroll to position [143, 0]
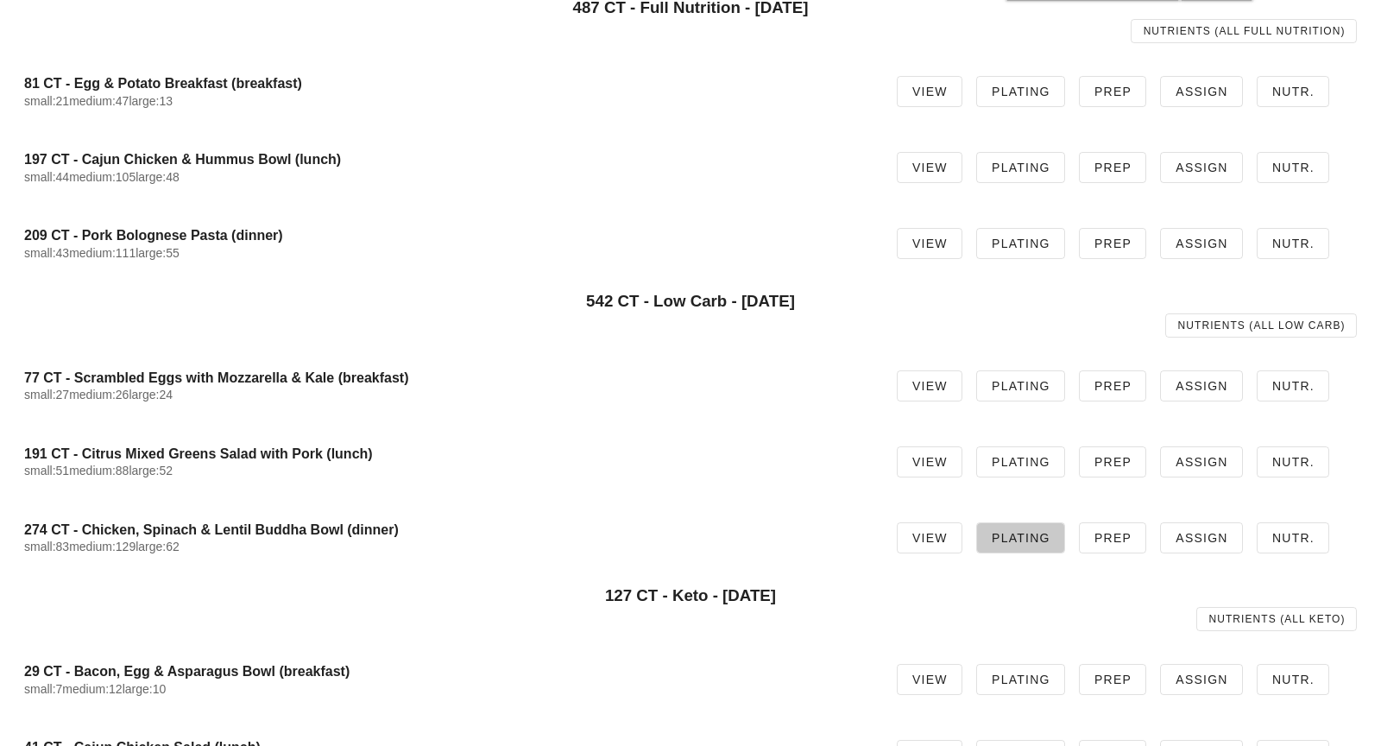
click at [1038, 545] on span "Plating" at bounding box center [1021, 538] width 60 height 14
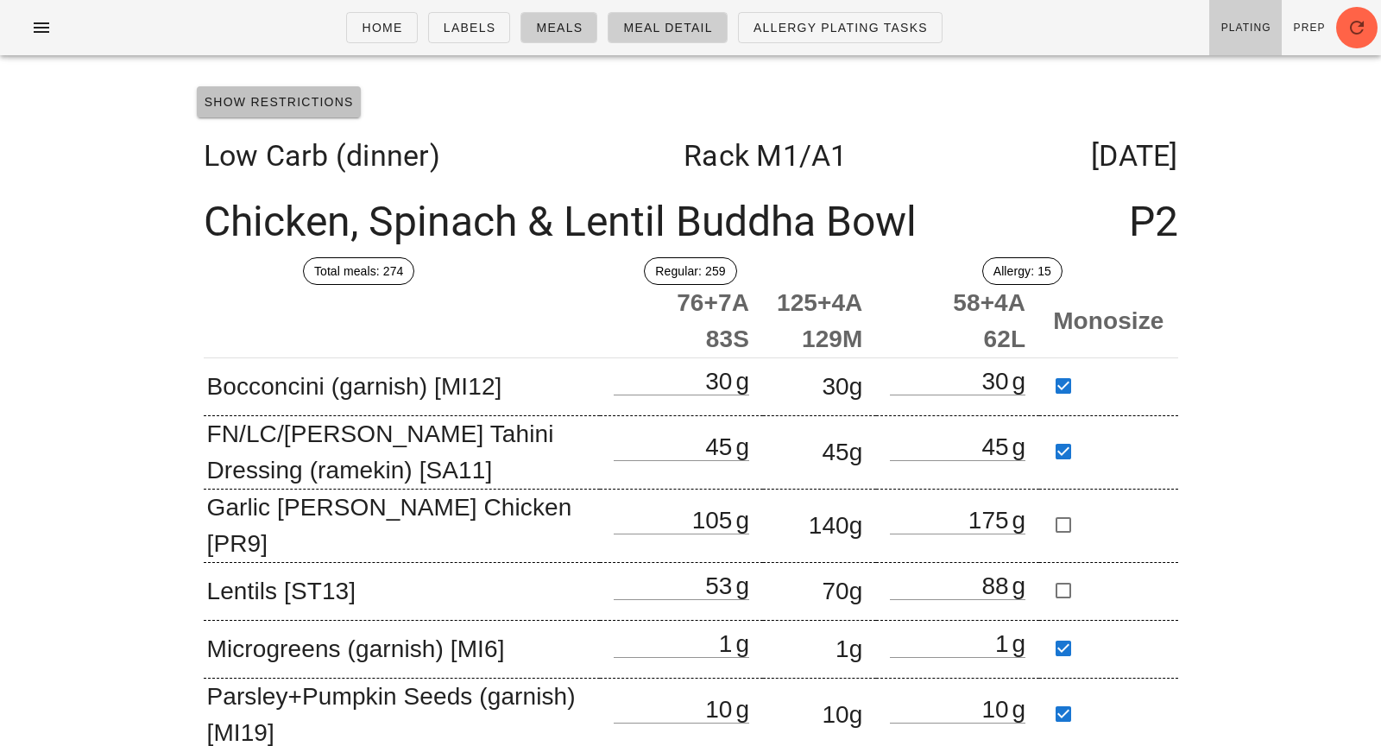
click at [309, 102] on span "Show Restrictions" at bounding box center [279, 102] width 150 height 14
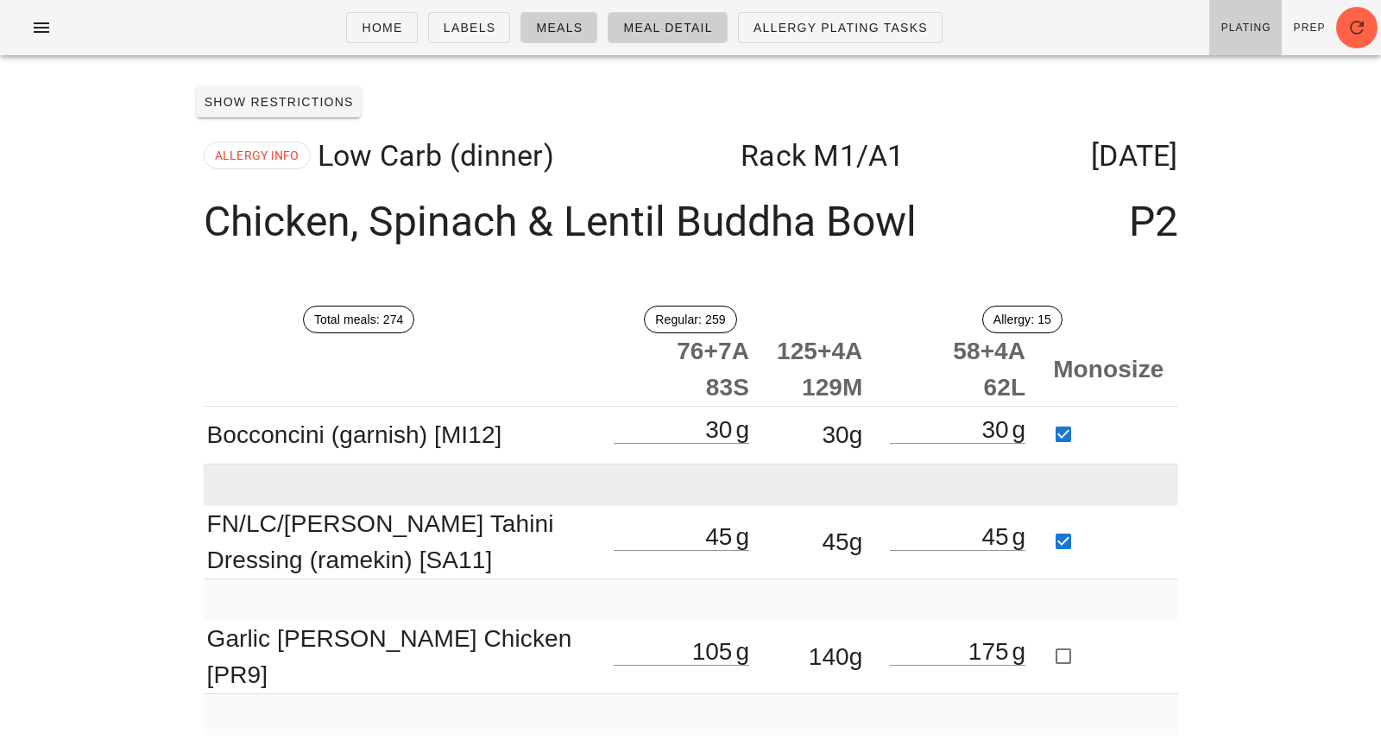
click at [388, 484] on td at bounding box center [691, 484] width 974 height 41
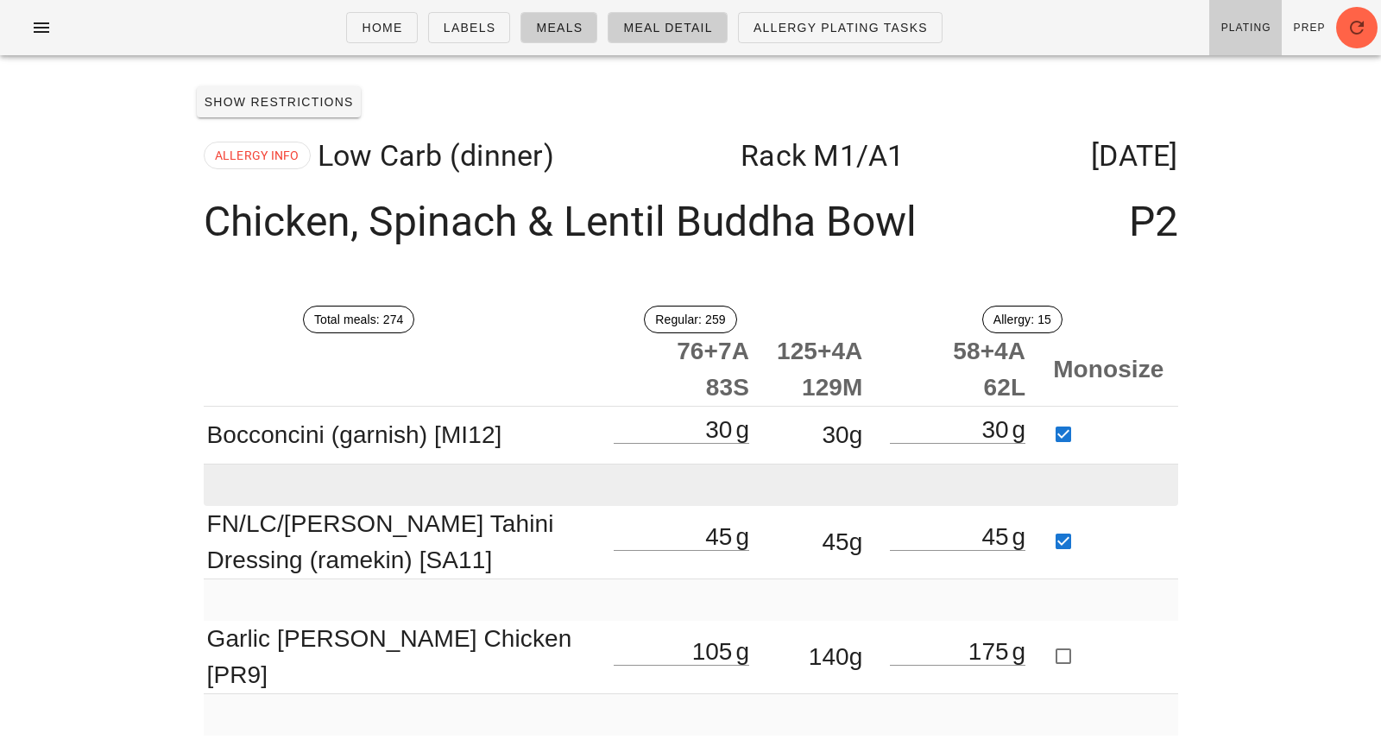
click at [388, 484] on td at bounding box center [691, 484] width 974 height 41
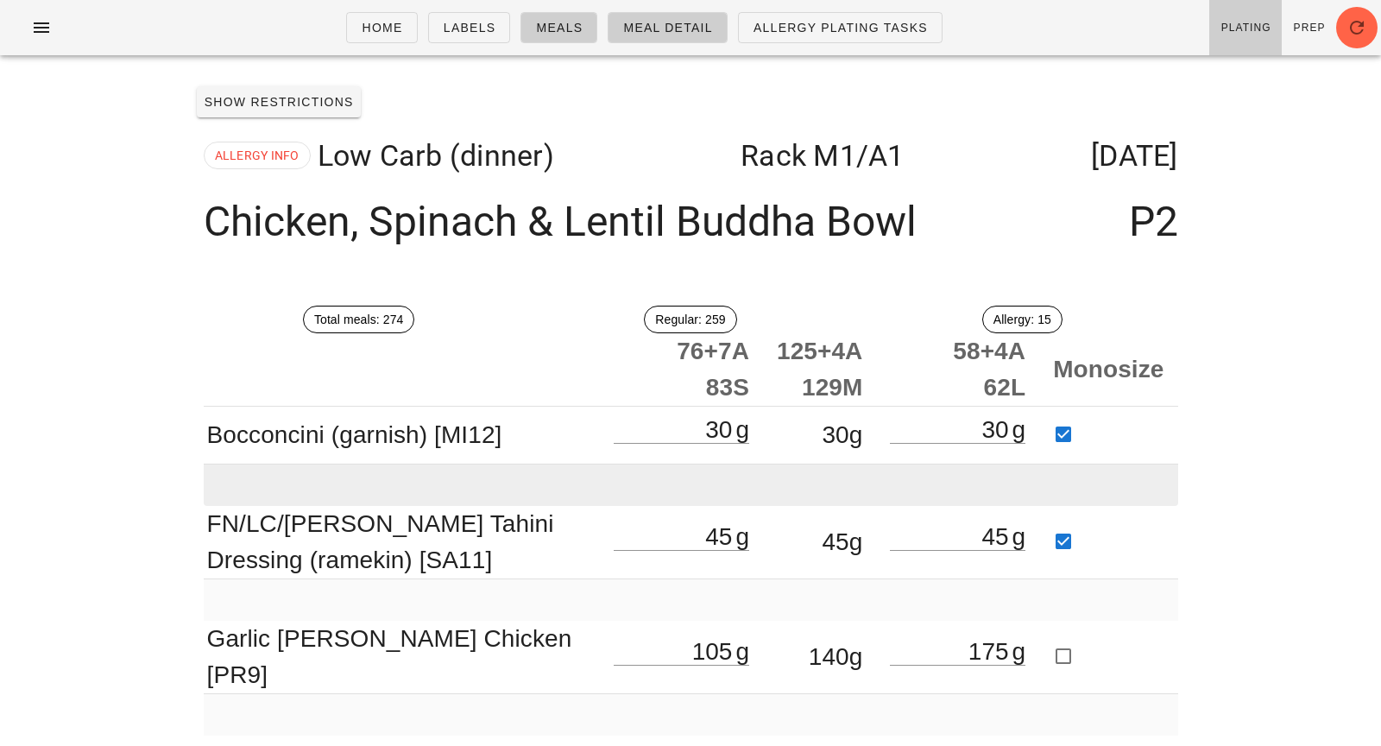
click at [388, 484] on td at bounding box center [691, 484] width 974 height 41
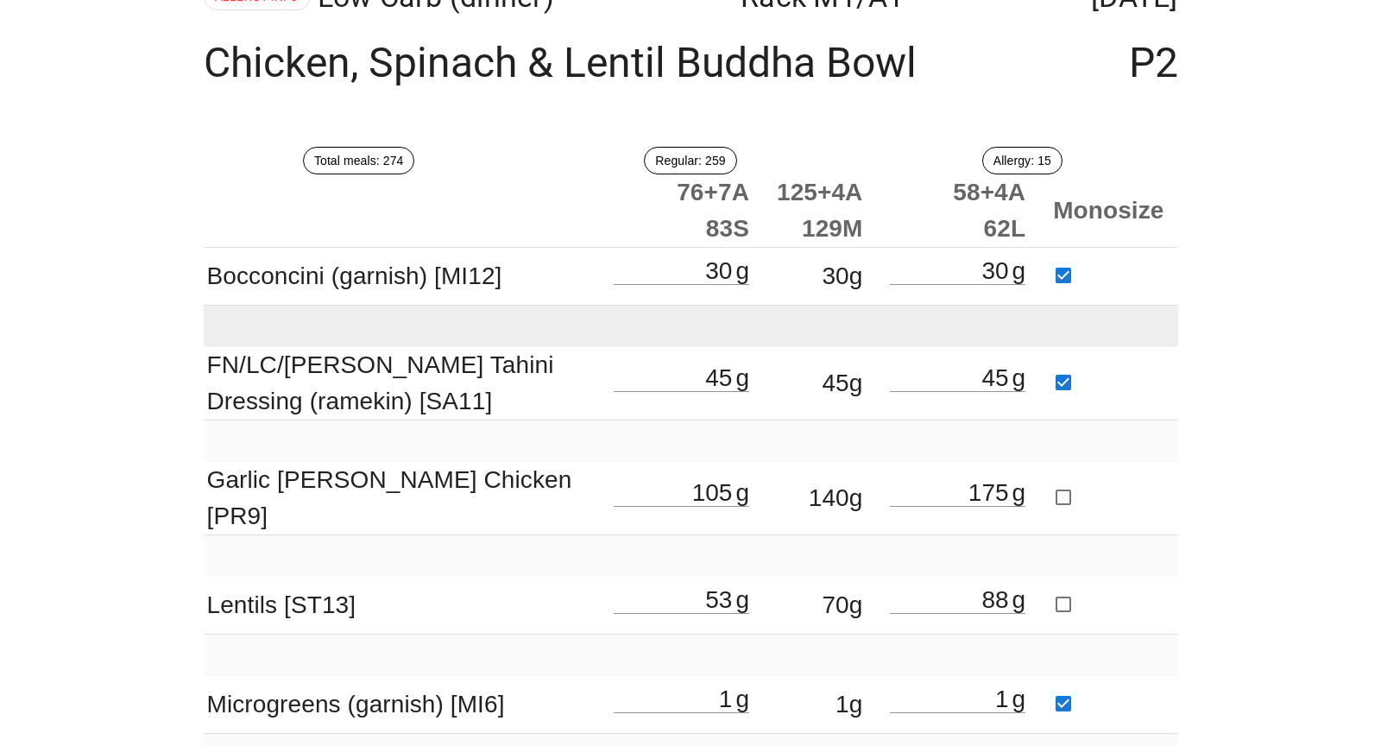
scroll to position [183, 0]
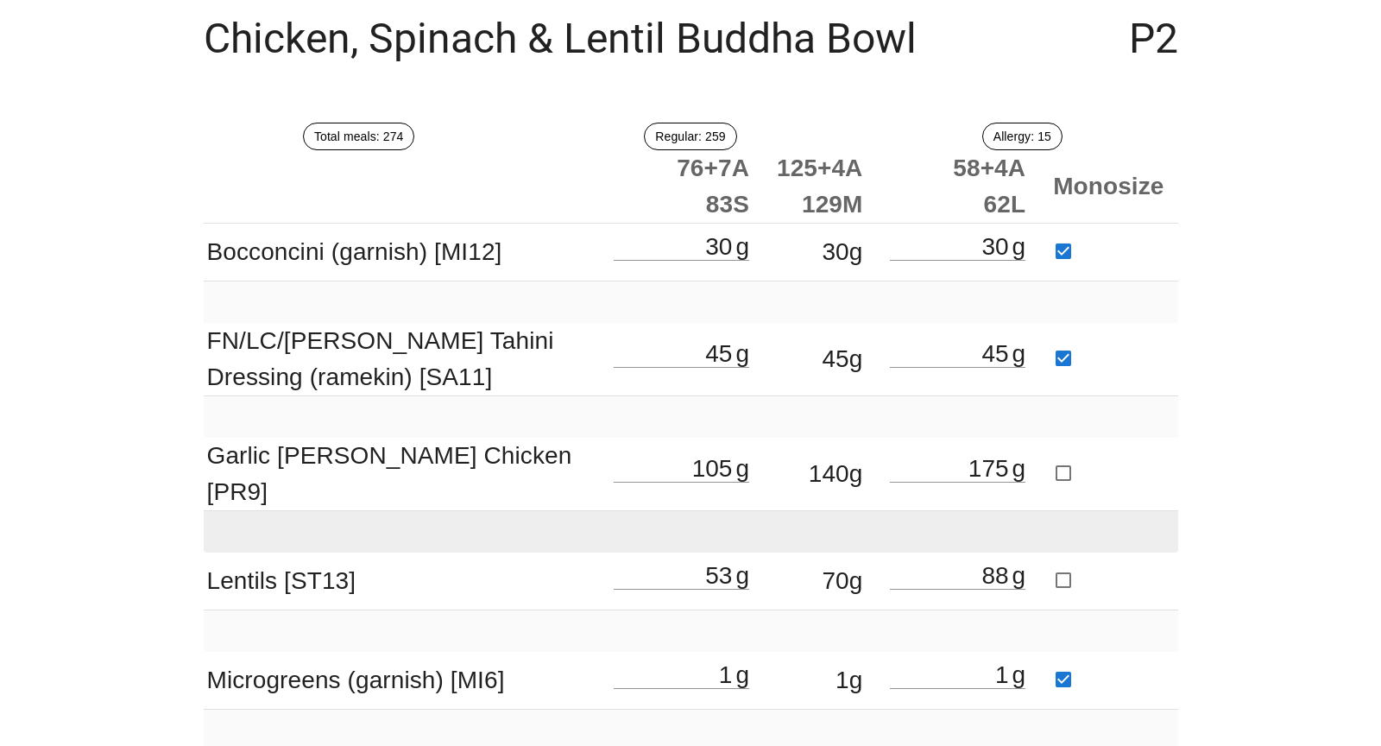
click at [406, 520] on td at bounding box center [691, 531] width 974 height 41
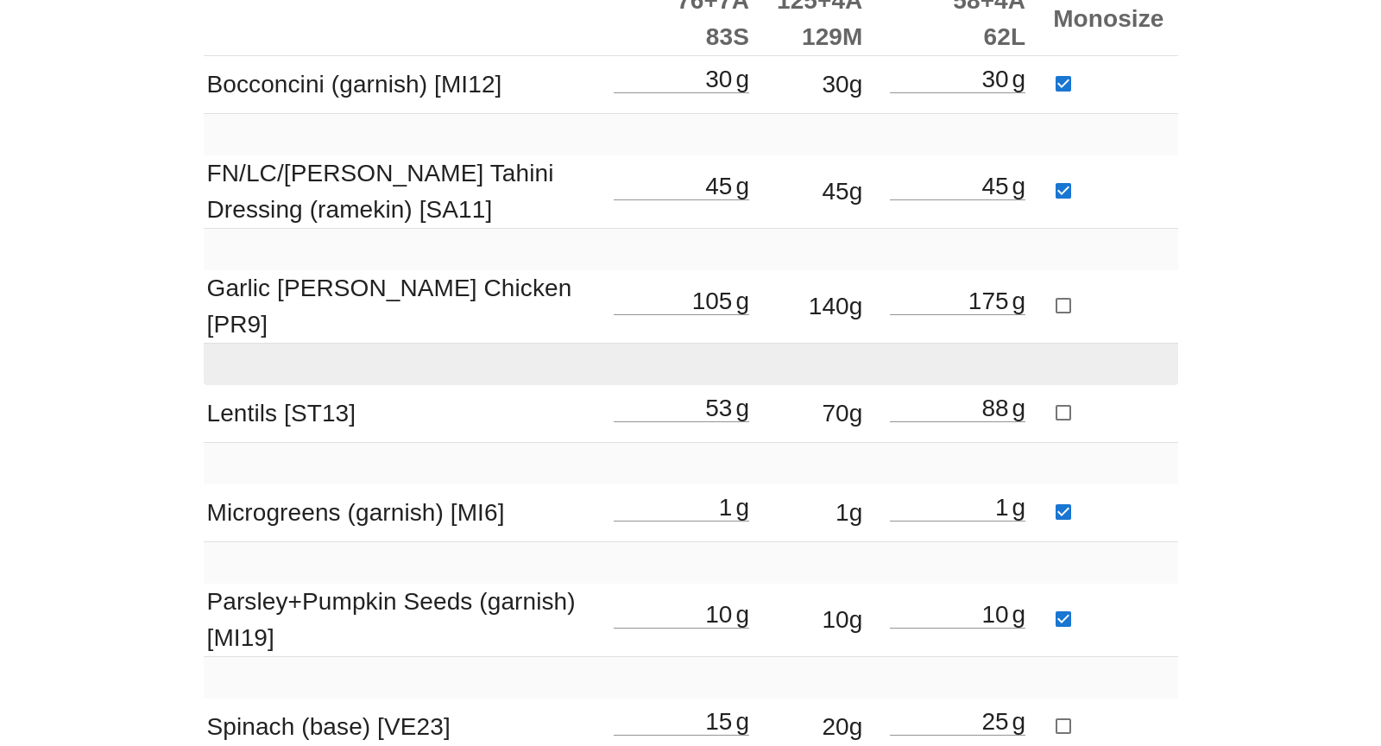
scroll to position [380, 0]
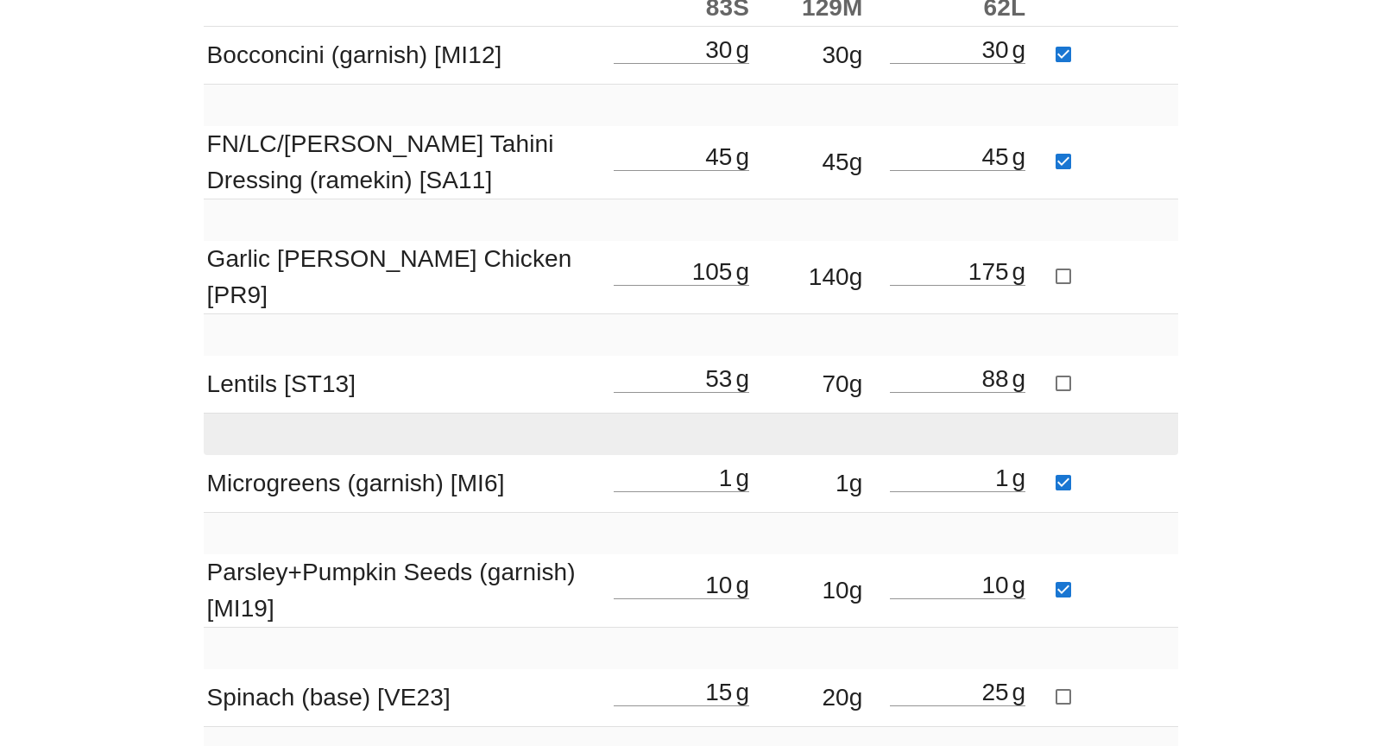
click at [421, 413] on td at bounding box center [691, 433] width 974 height 41
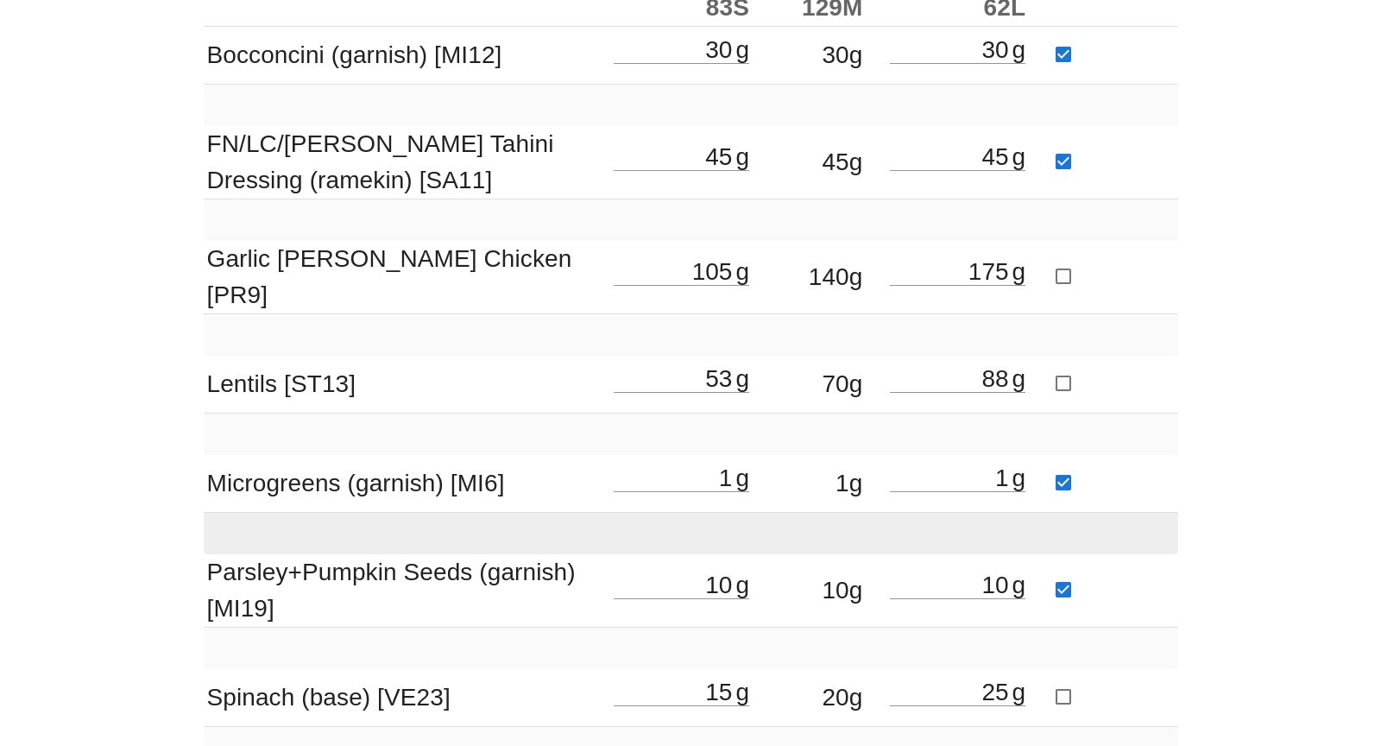
click at [438, 526] on td at bounding box center [691, 533] width 974 height 41
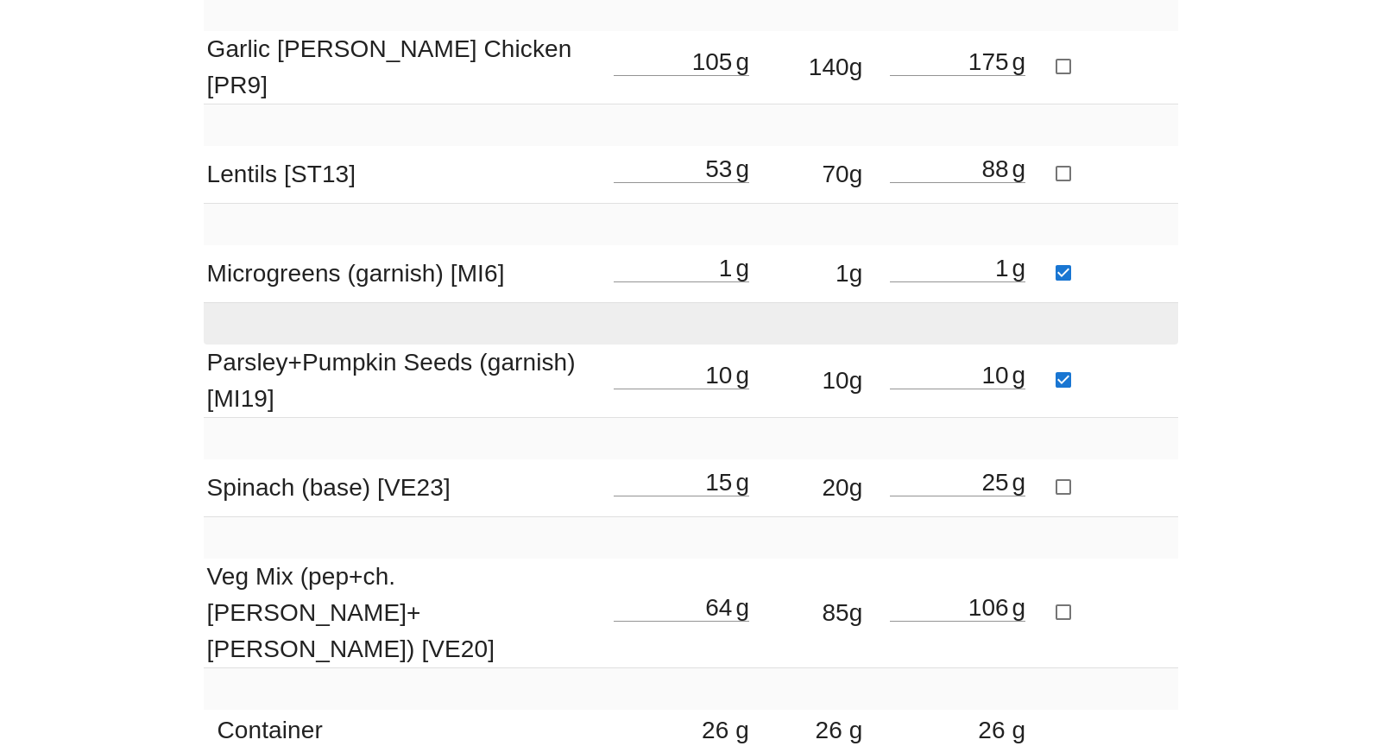
scroll to position [604, 0]
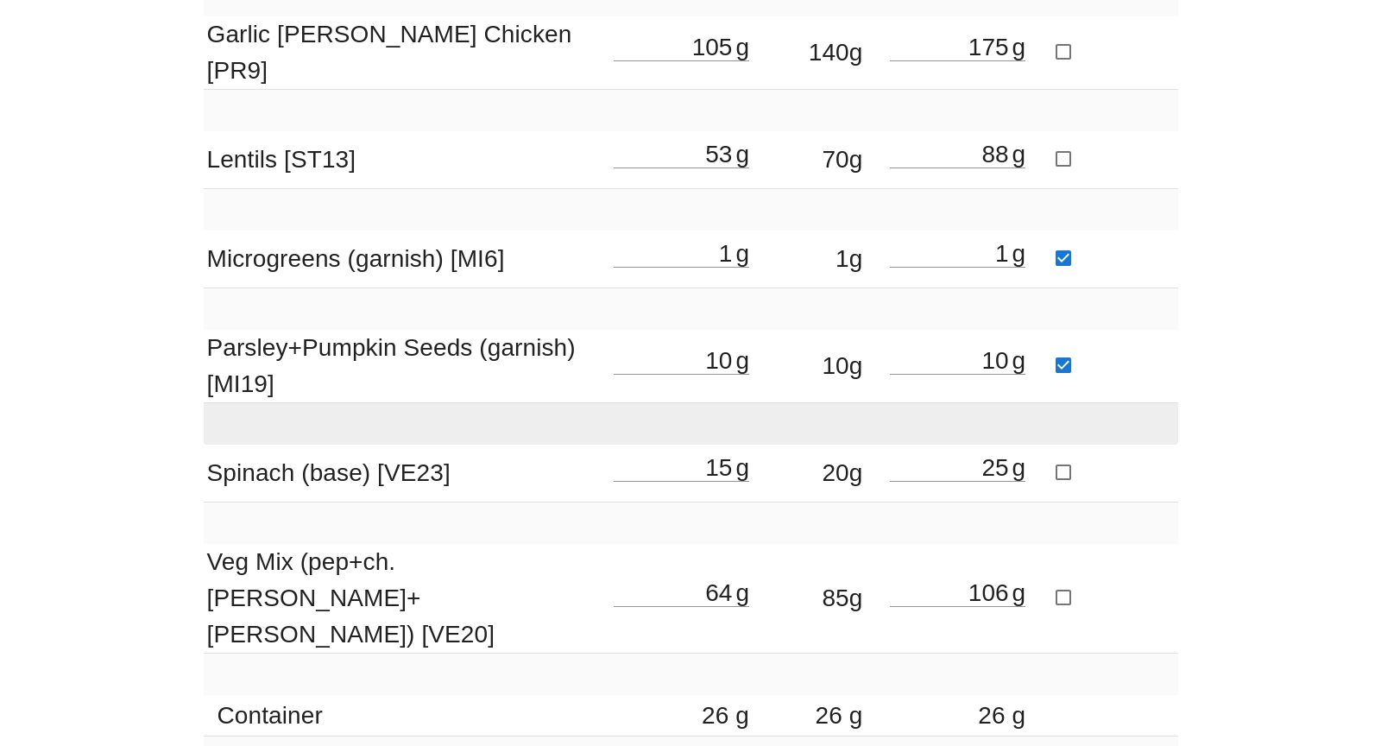
click at [489, 403] on td at bounding box center [691, 423] width 974 height 41
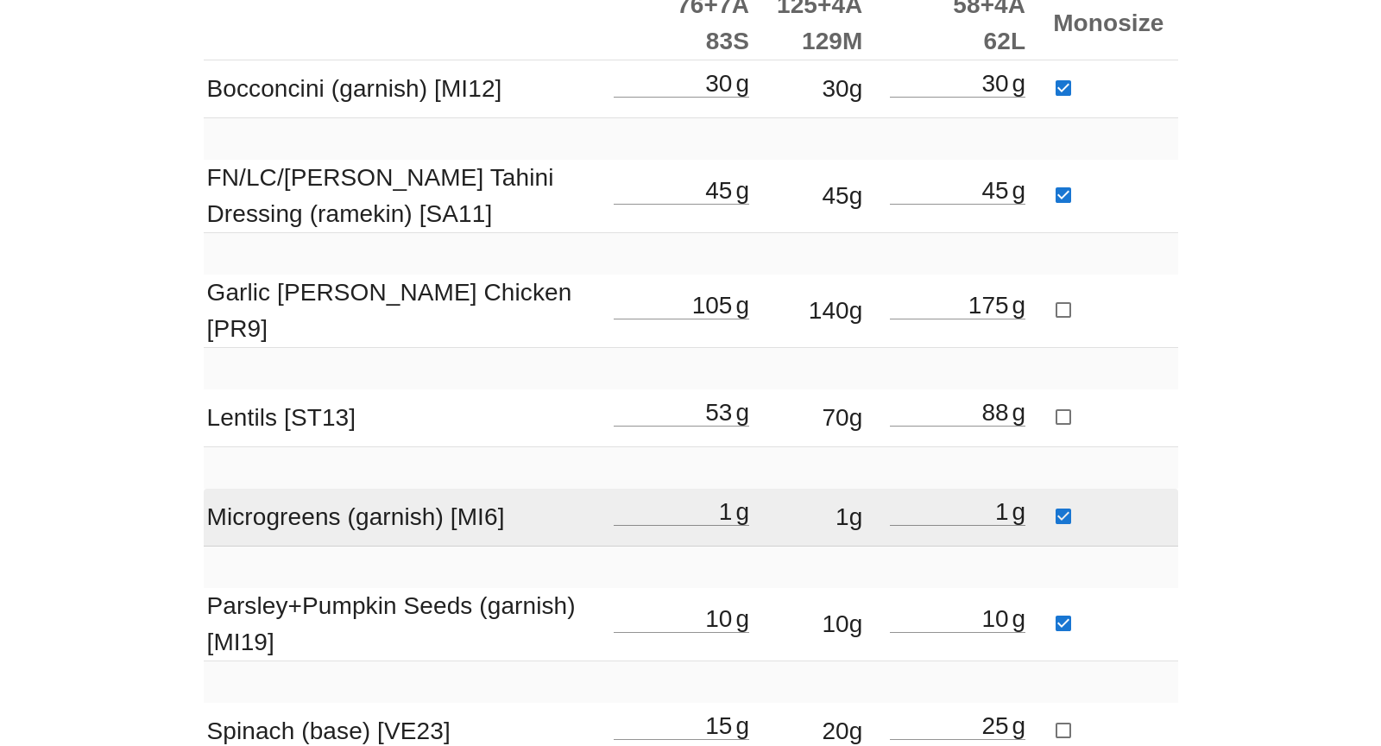
scroll to position [0, 0]
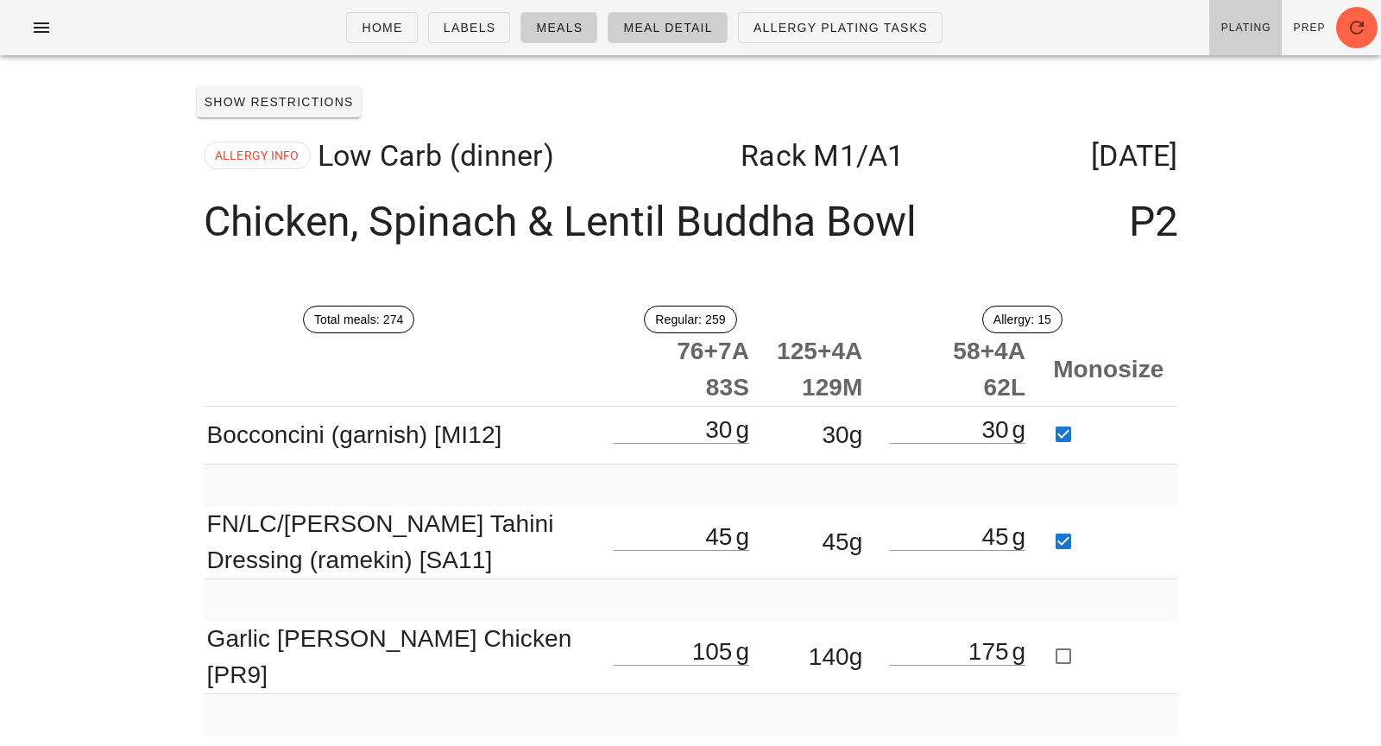
click at [528, 337] on div "Regular: 259" at bounding box center [690, 319] width 331 height 48
click at [48, 25] on icon "button" at bounding box center [41, 27] width 21 height 21
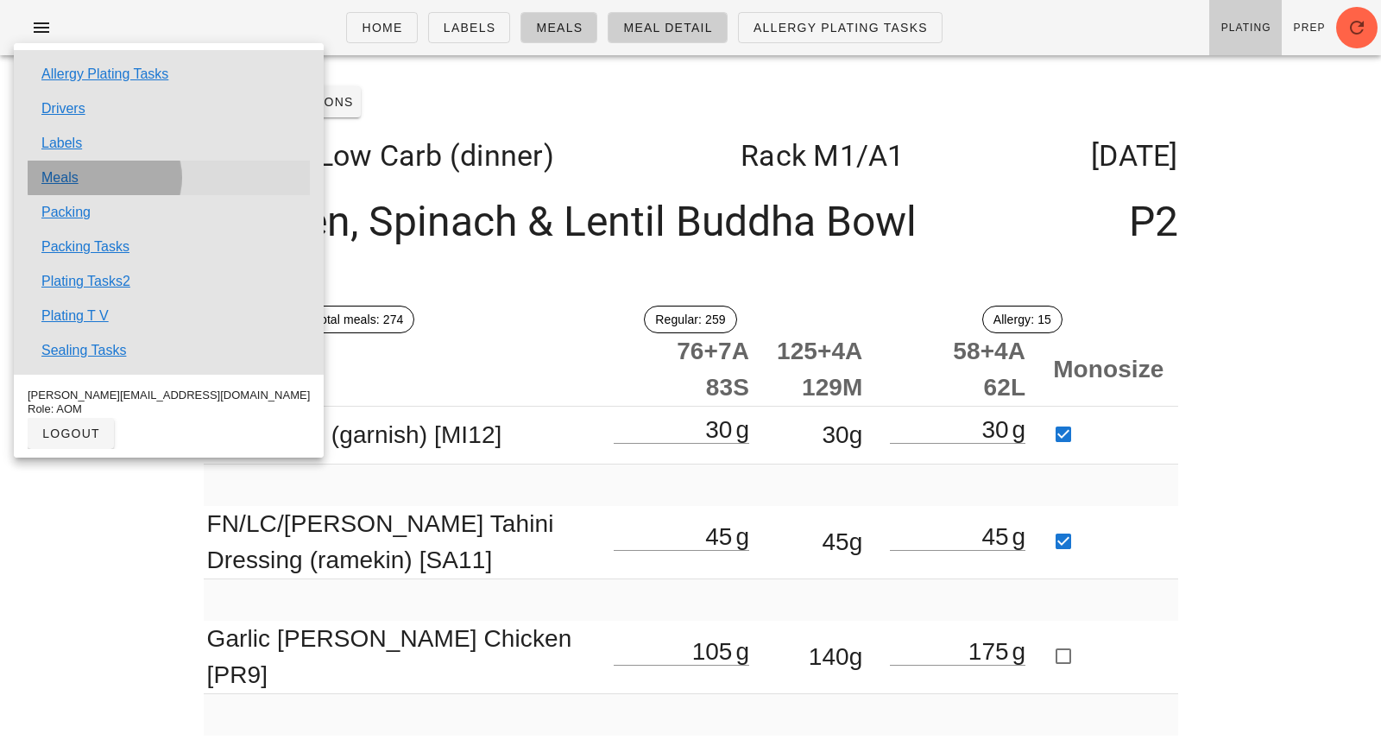
click at [66, 180] on link "Meals" at bounding box center [59, 177] width 37 height 21
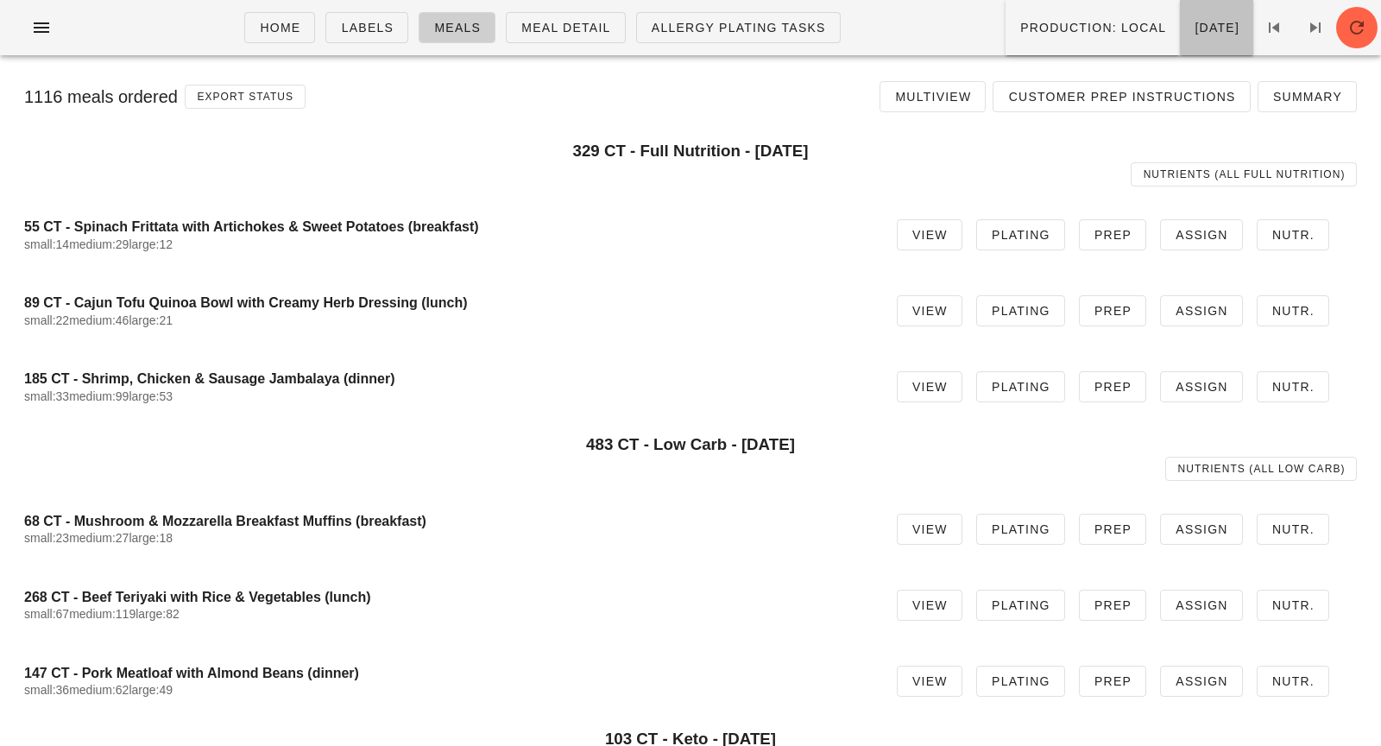
click at [1194, 31] on span "[DATE]" at bounding box center [1217, 28] width 46 height 14
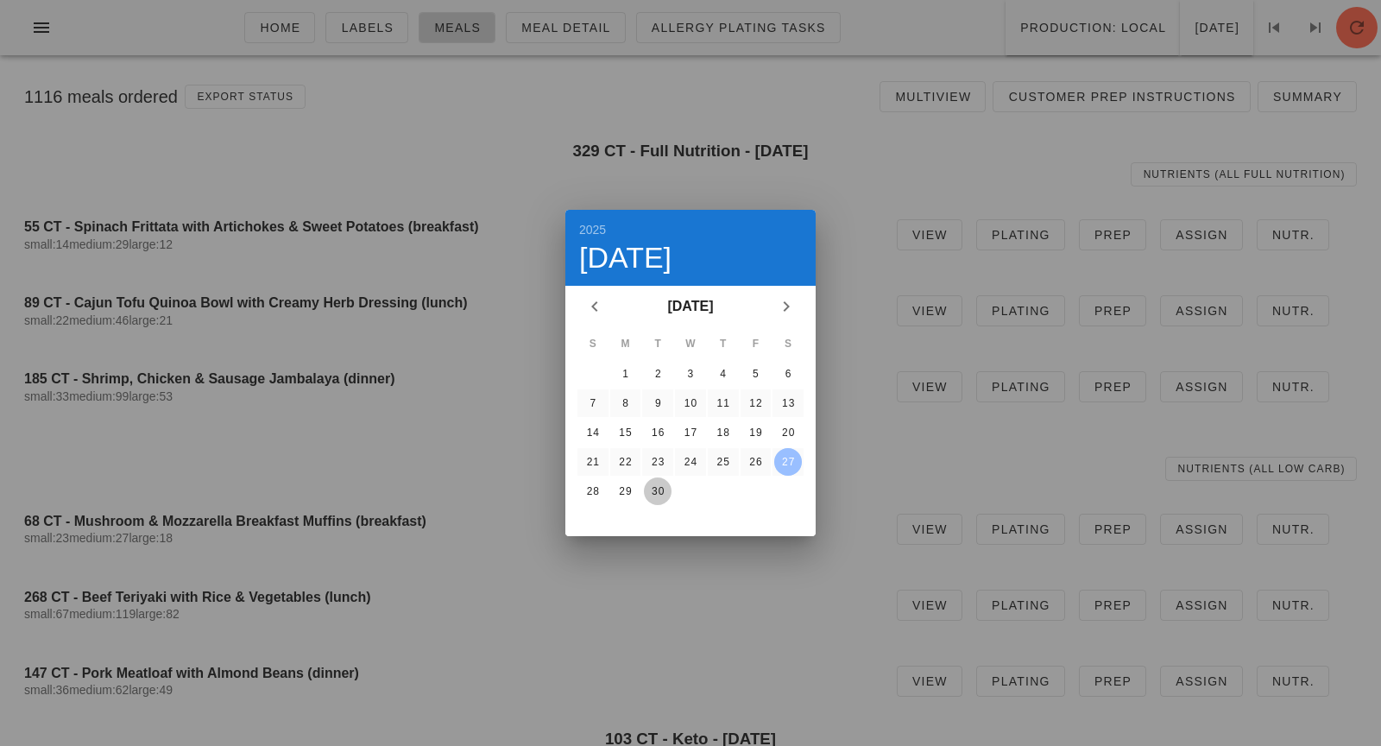
click at [656, 492] on div "30" at bounding box center [658, 491] width 28 height 12
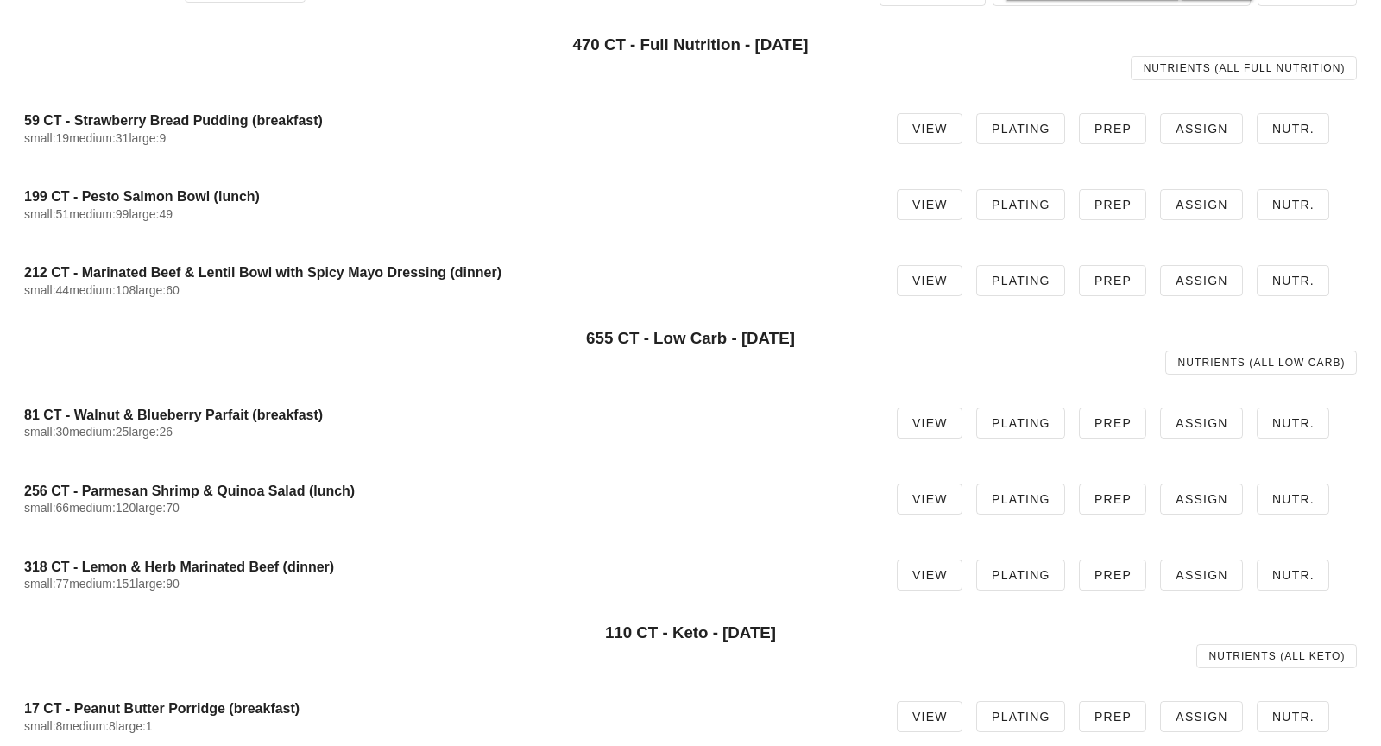
scroll to position [114, 0]
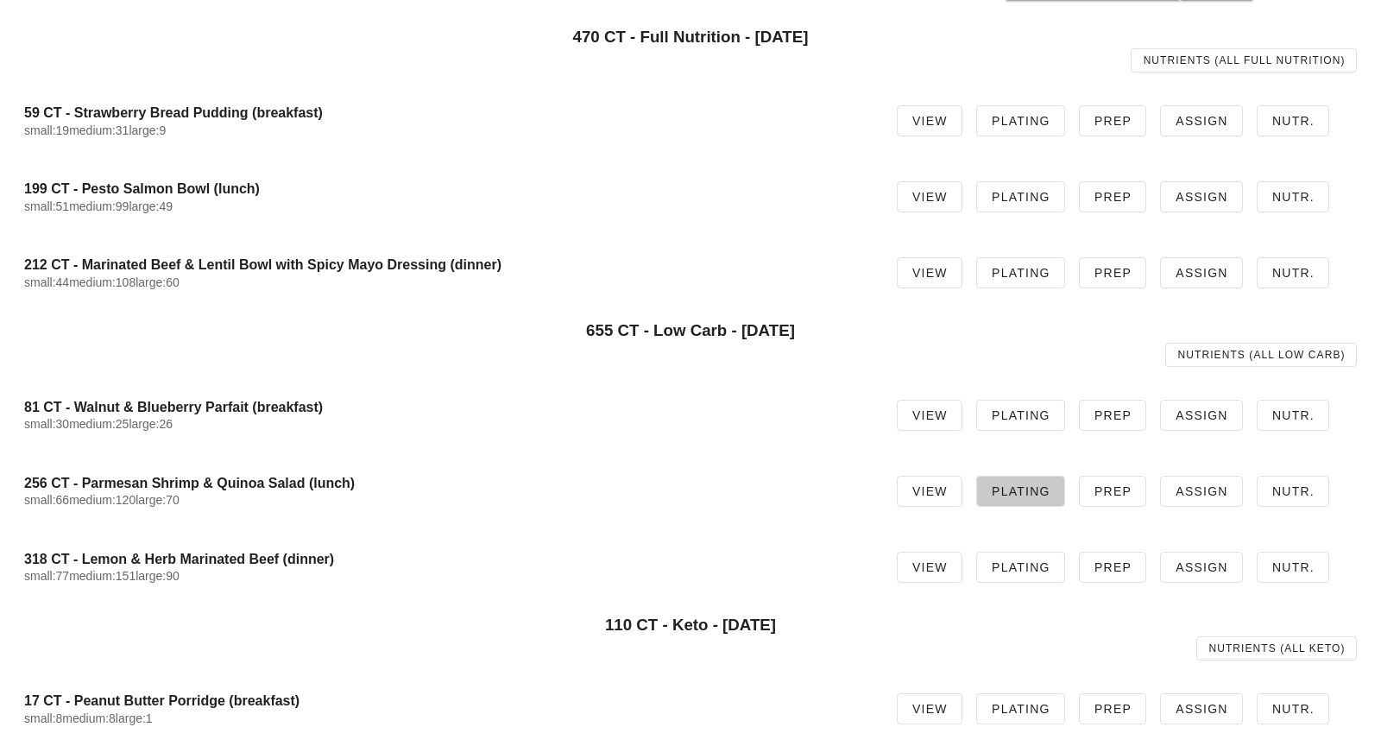
click at [1022, 495] on span "Plating" at bounding box center [1021, 491] width 60 height 14
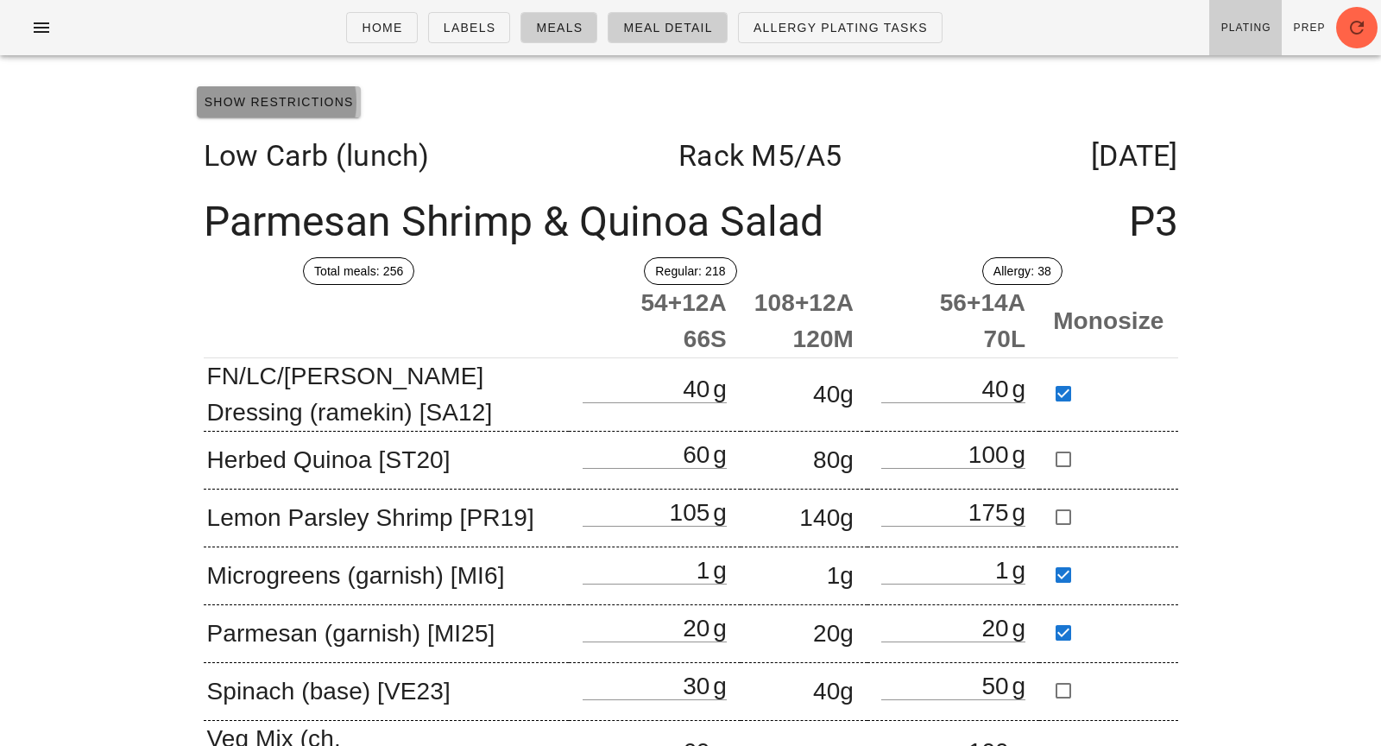
click at [333, 112] on button "Show Restrictions" at bounding box center [279, 101] width 164 height 31
